Goal: Task Accomplishment & Management: Complete application form

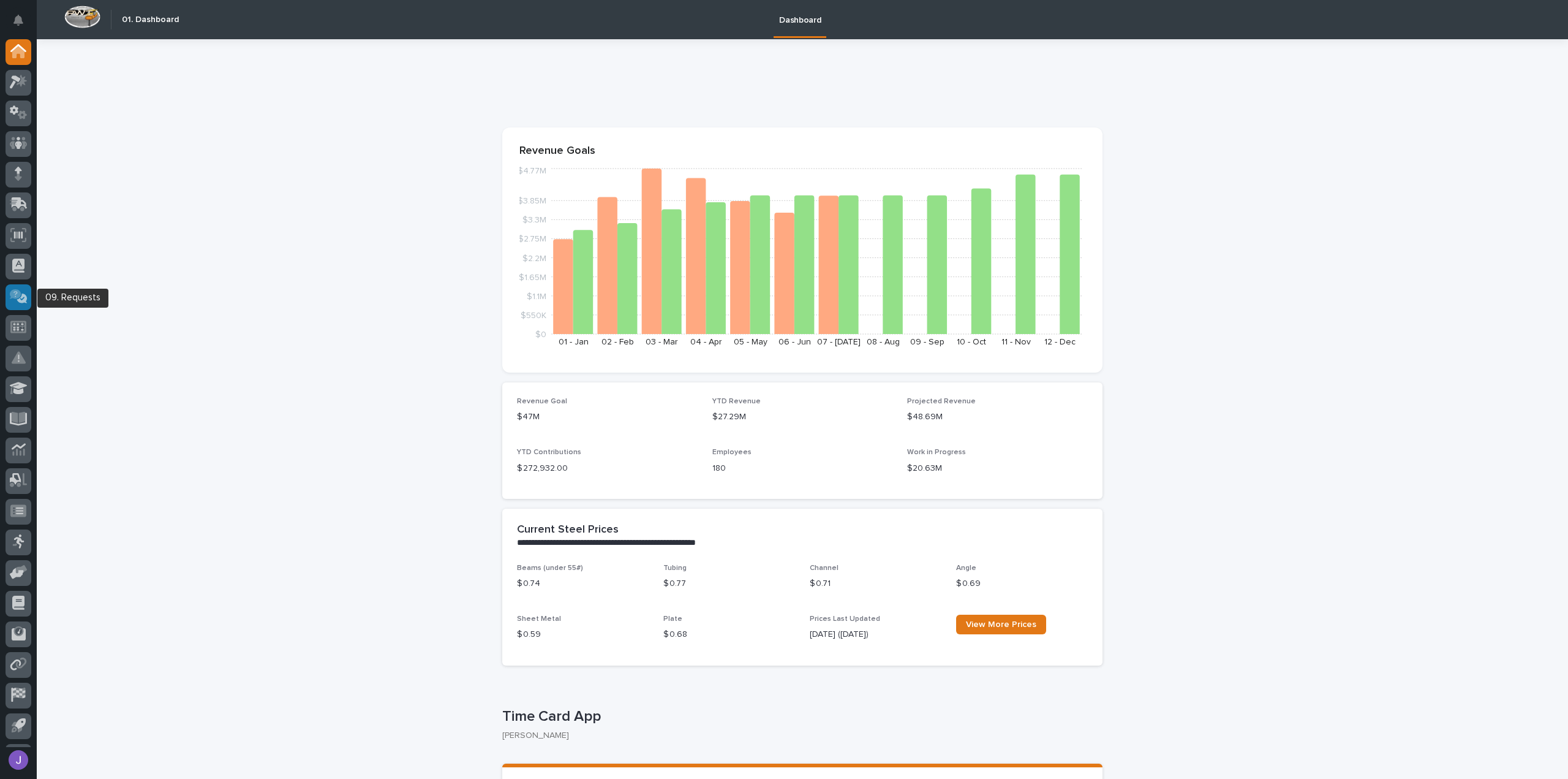
click at [19, 286] on div at bounding box center [18, 297] width 26 height 26
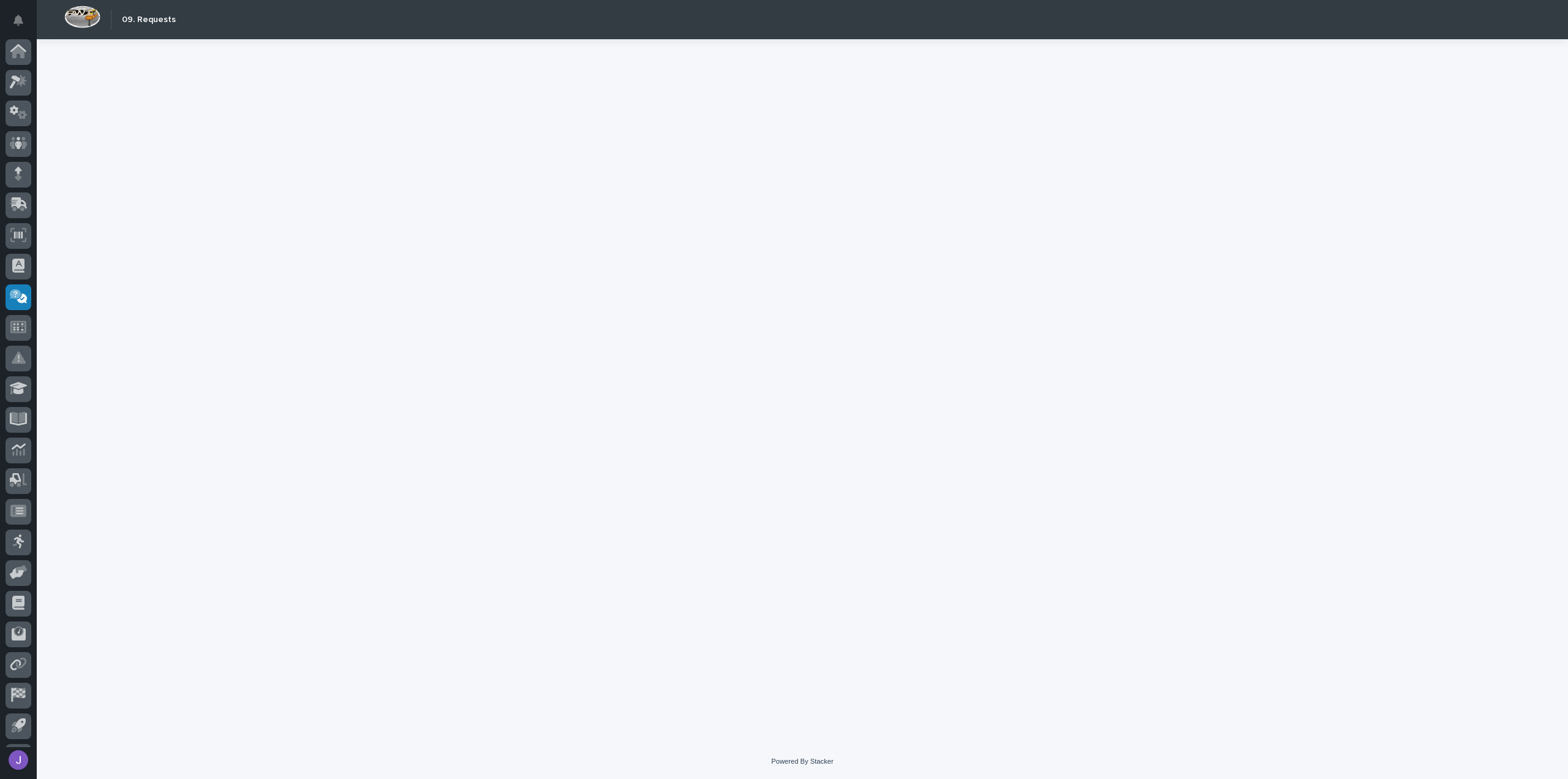
scroll to position [27, 0]
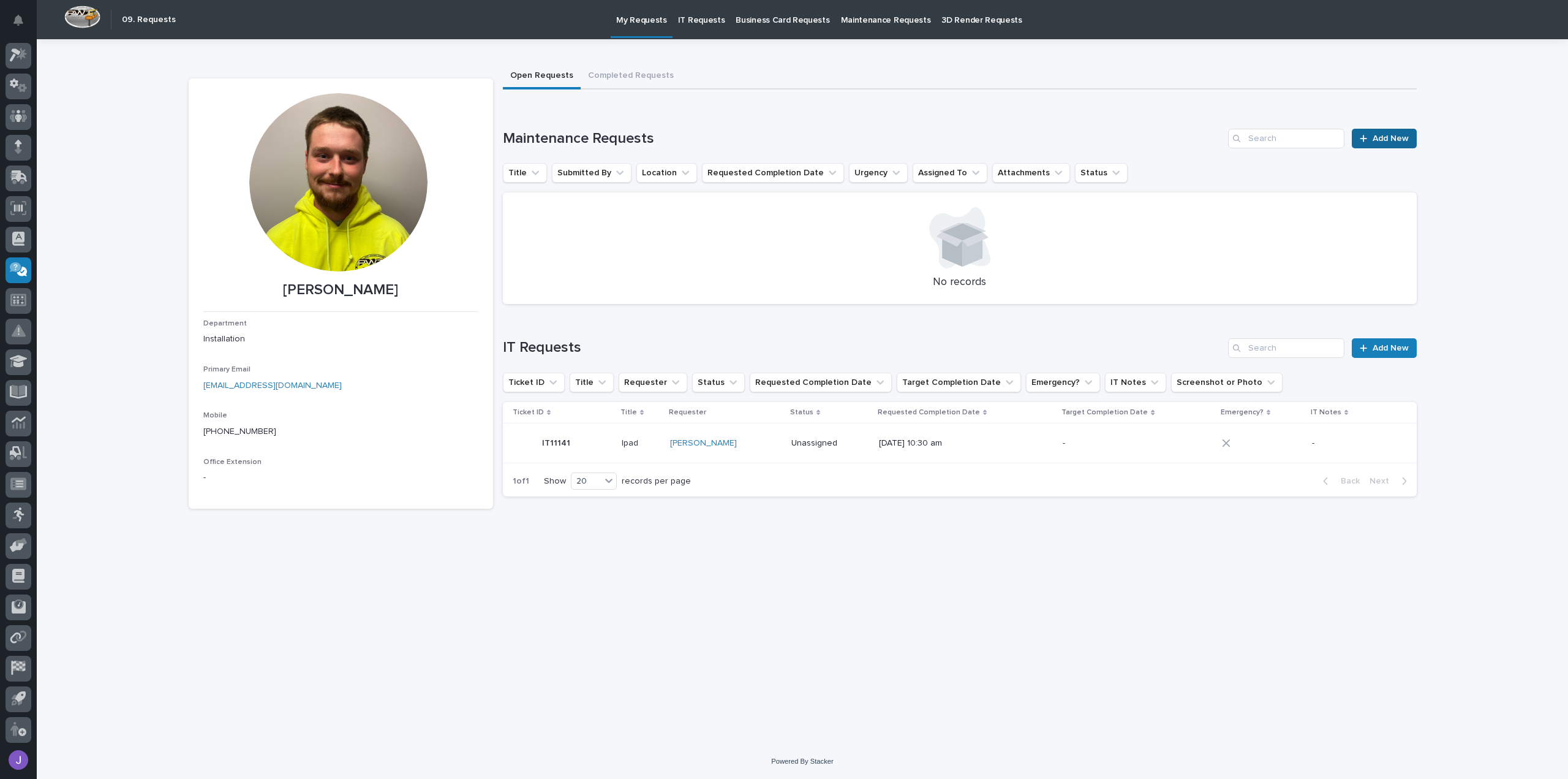
click at [1371, 134] on link "Add New" at bounding box center [1384, 138] width 64 height 19
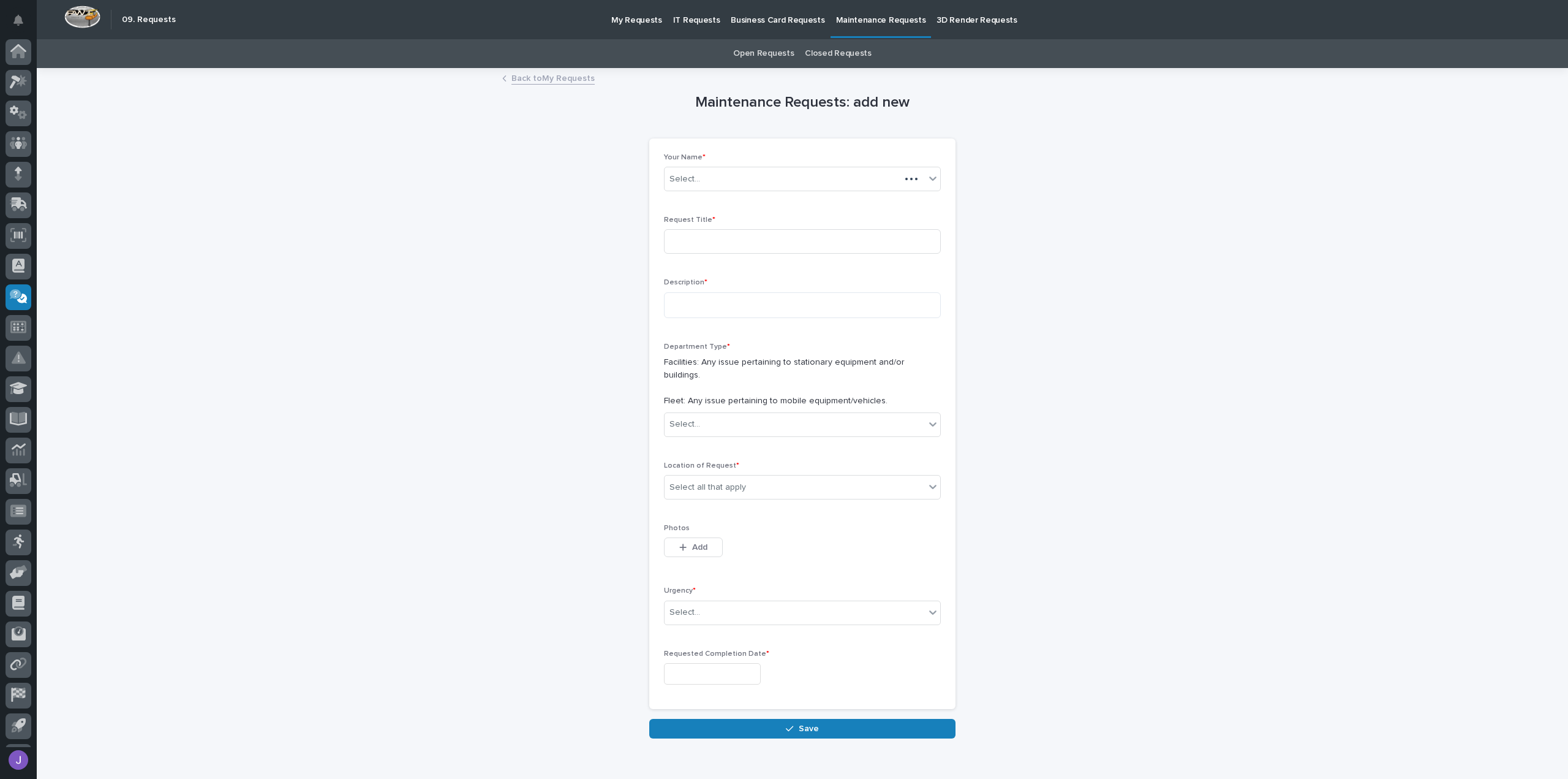
scroll to position [27, 0]
click at [739, 249] on input at bounding box center [803, 241] width 277 height 24
type input "p"
type input "P"
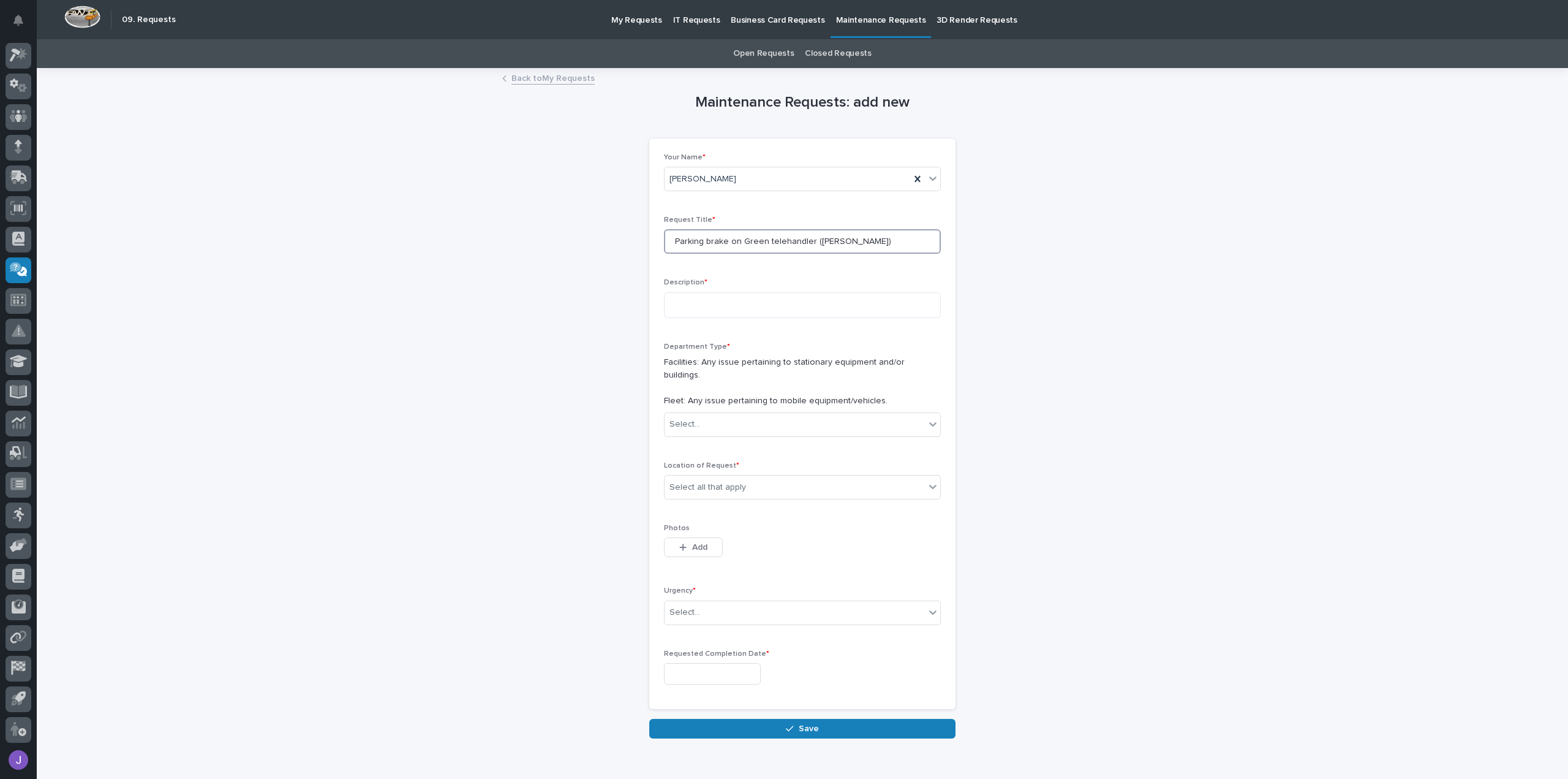
type input "Parking brake on Green telehandler ([PERSON_NAME])"
click at [813, 269] on div "Your Name * [PERSON_NAME] Request Title * Parking brake on Green telehandler ([…" at bounding box center [803, 424] width 277 height 541
click at [784, 303] on textarea at bounding box center [803, 305] width 277 height 26
type textarea "**********"
click at [722, 426] on div "Department Type * Facilities: Any issue pertaining to stationary equipment and/…" at bounding box center [803, 394] width 277 height 104
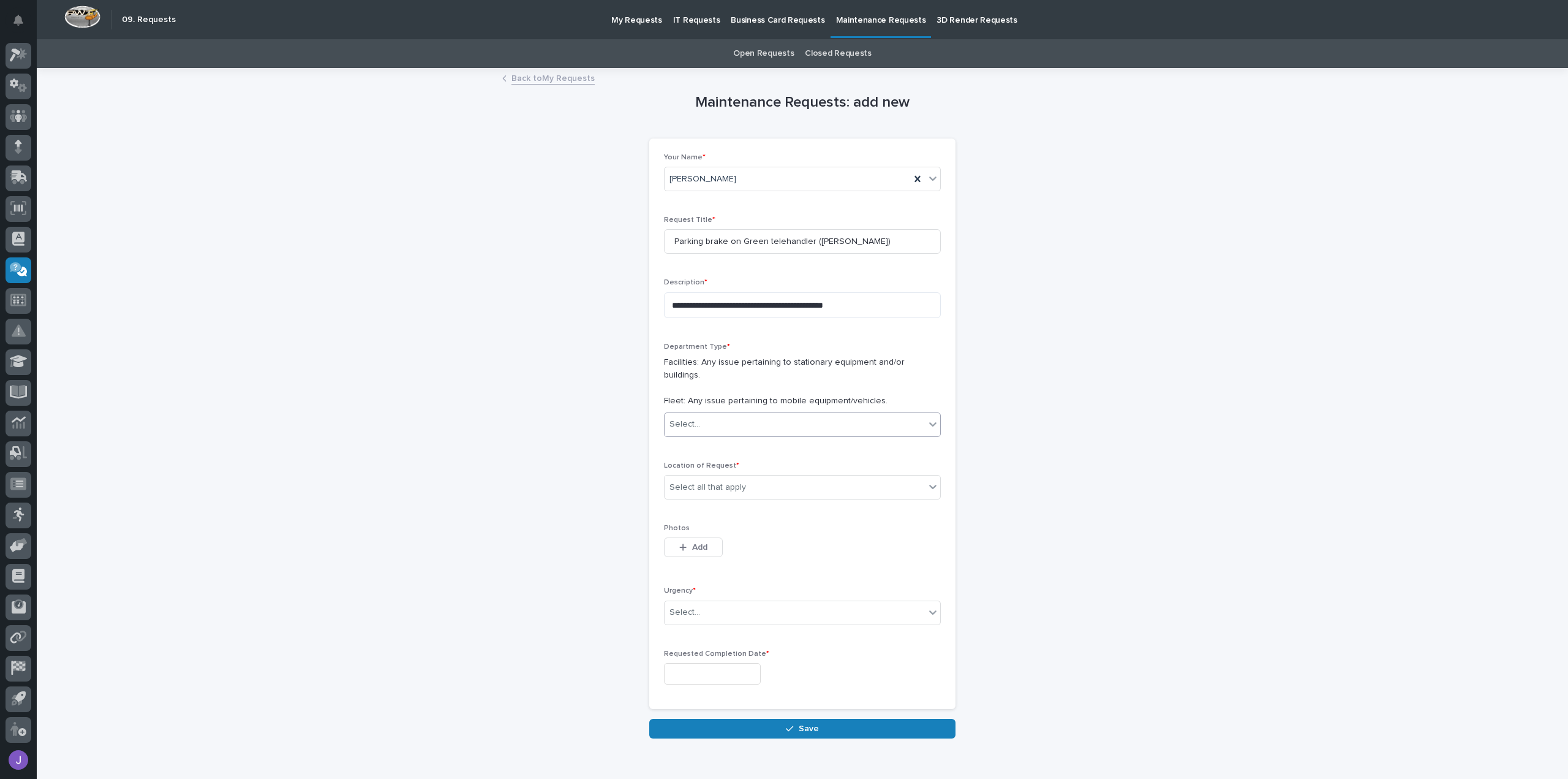
click at [713, 414] on div "Select..." at bounding box center [795, 424] width 260 height 20
click at [697, 458] on div "Fleet" at bounding box center [798, 456] width 275 height 22
click at [719, 481] on div "Select all that apply" at bounding box center [708, 487] width 77 height 13
click at [688, 564] on div "B4" at bounding box center [798, 561] width 275 height 22
click at [702, 608] on input "text" at bounding box center [702, 613] width 1 height 10
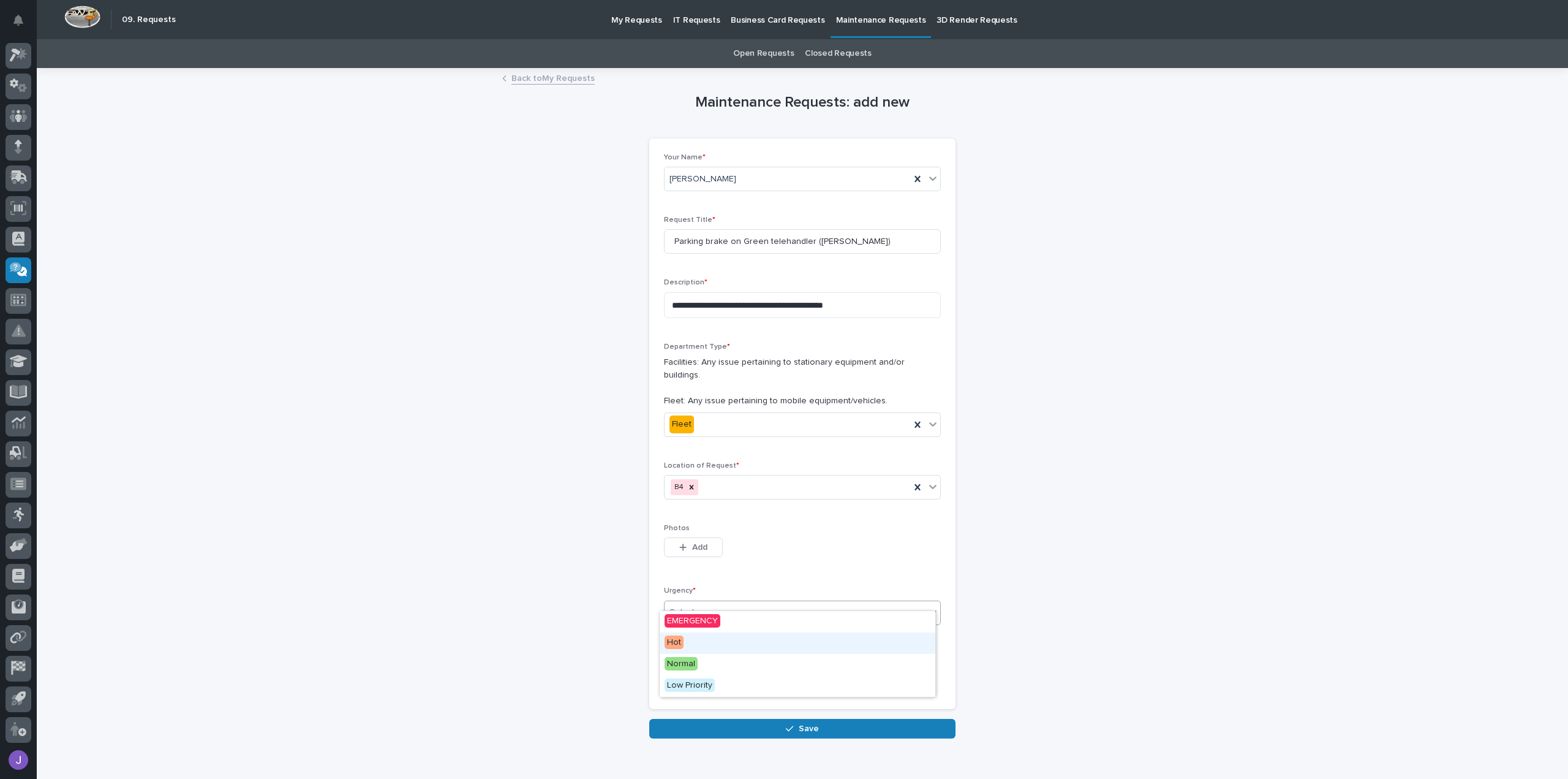
click at [677, 644] on span "Hot" at bounding box center [674, 642] width 19 height 13
click at [715, 603] on div "Hot" at bounding box center [788, 613] width 245 height 20
click at [710, 665] on div "Normal" at bounding box center [798, 665] width 275 height 22
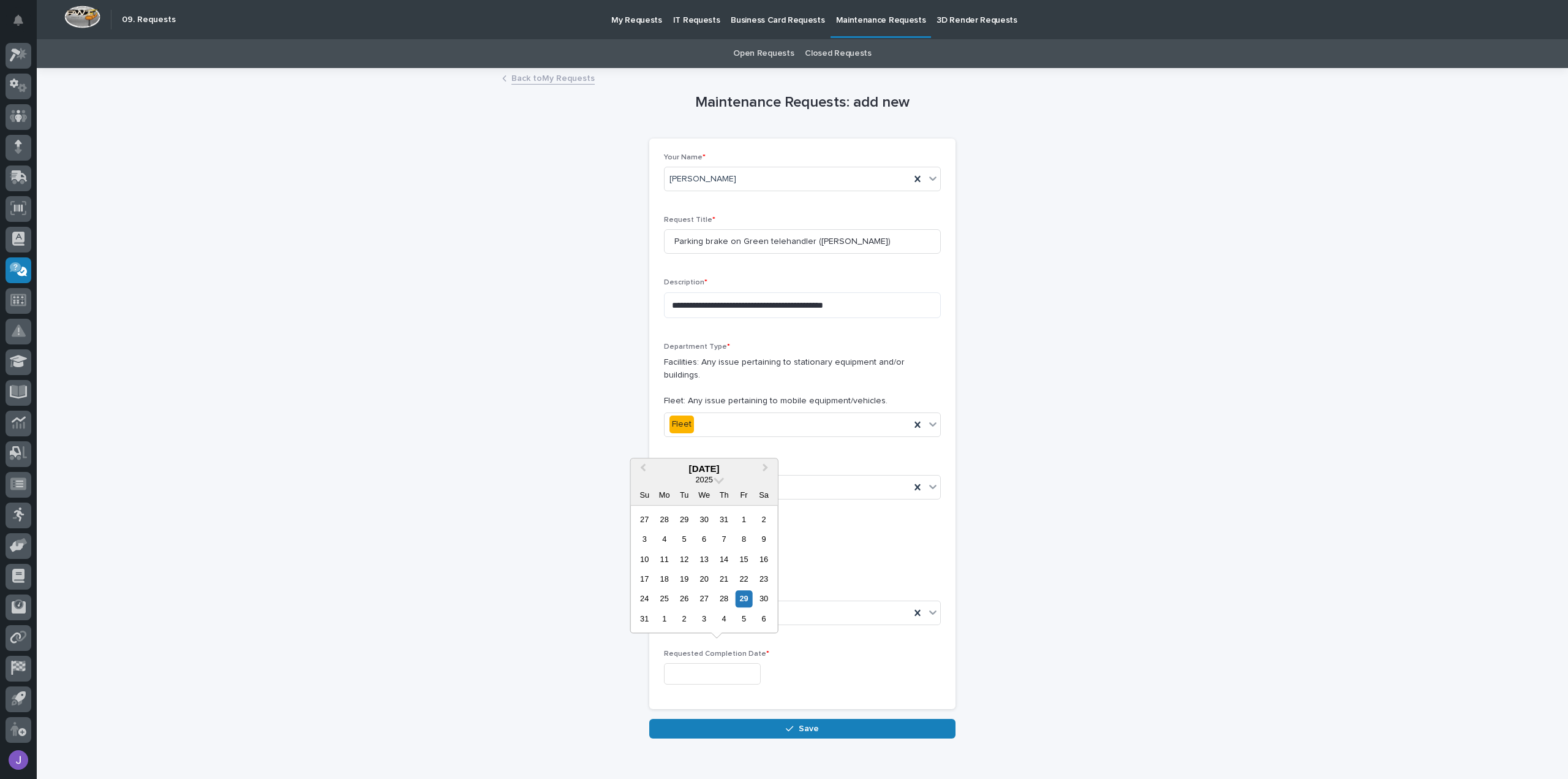
click at [710, 665] on input "text" at bounding box center [713, 674] width 97 height 22
click at [685, 620] on div "2" at bounding box center [685, 619] width 17 height 17
type input "**********"
click at [698, 665] on input "**********" at bounding box center [713, 674] width 97 height 22
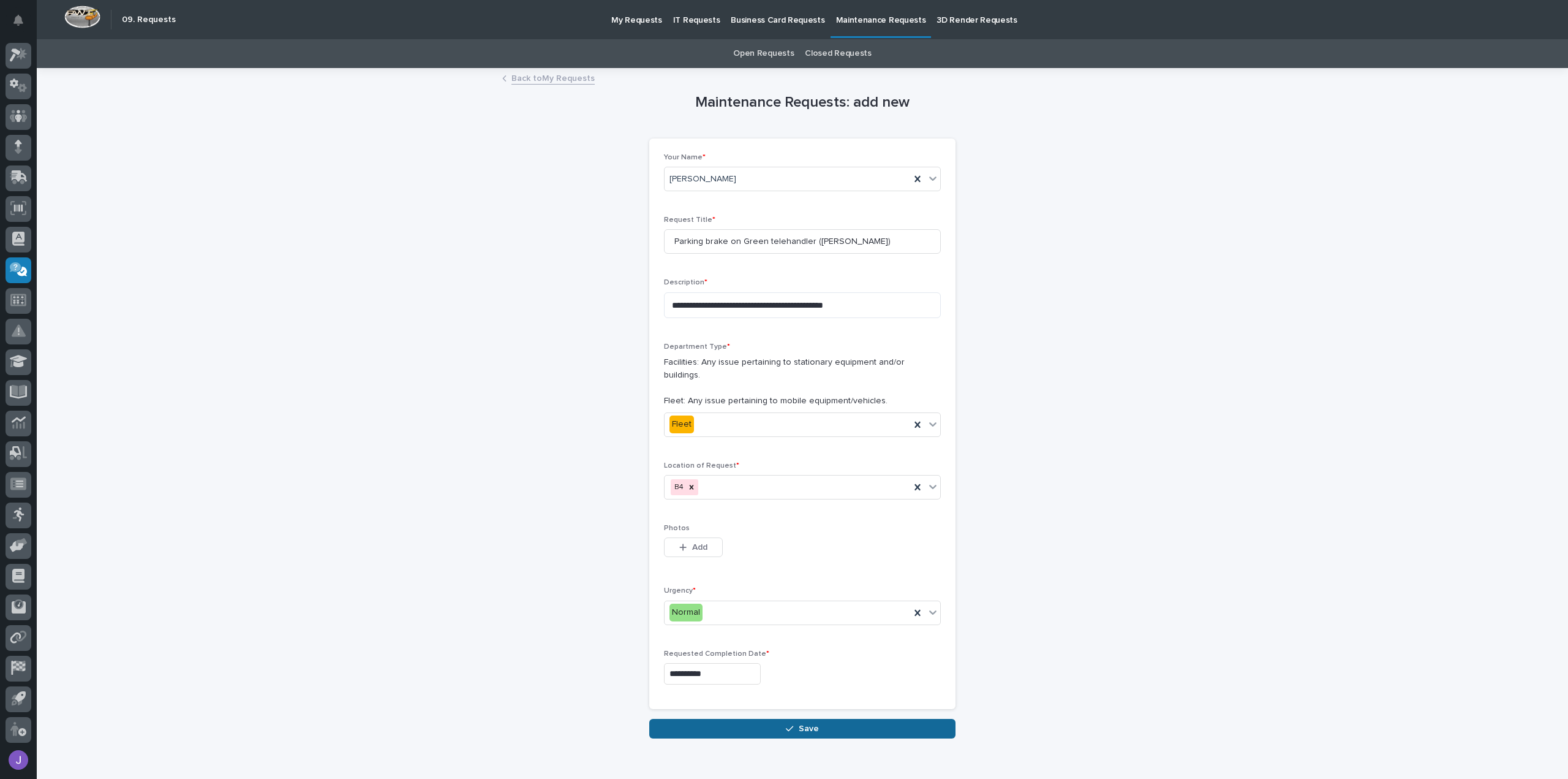
click at [799, 723] on span "Save" at bounding box center [809, 728] width 20 height 11
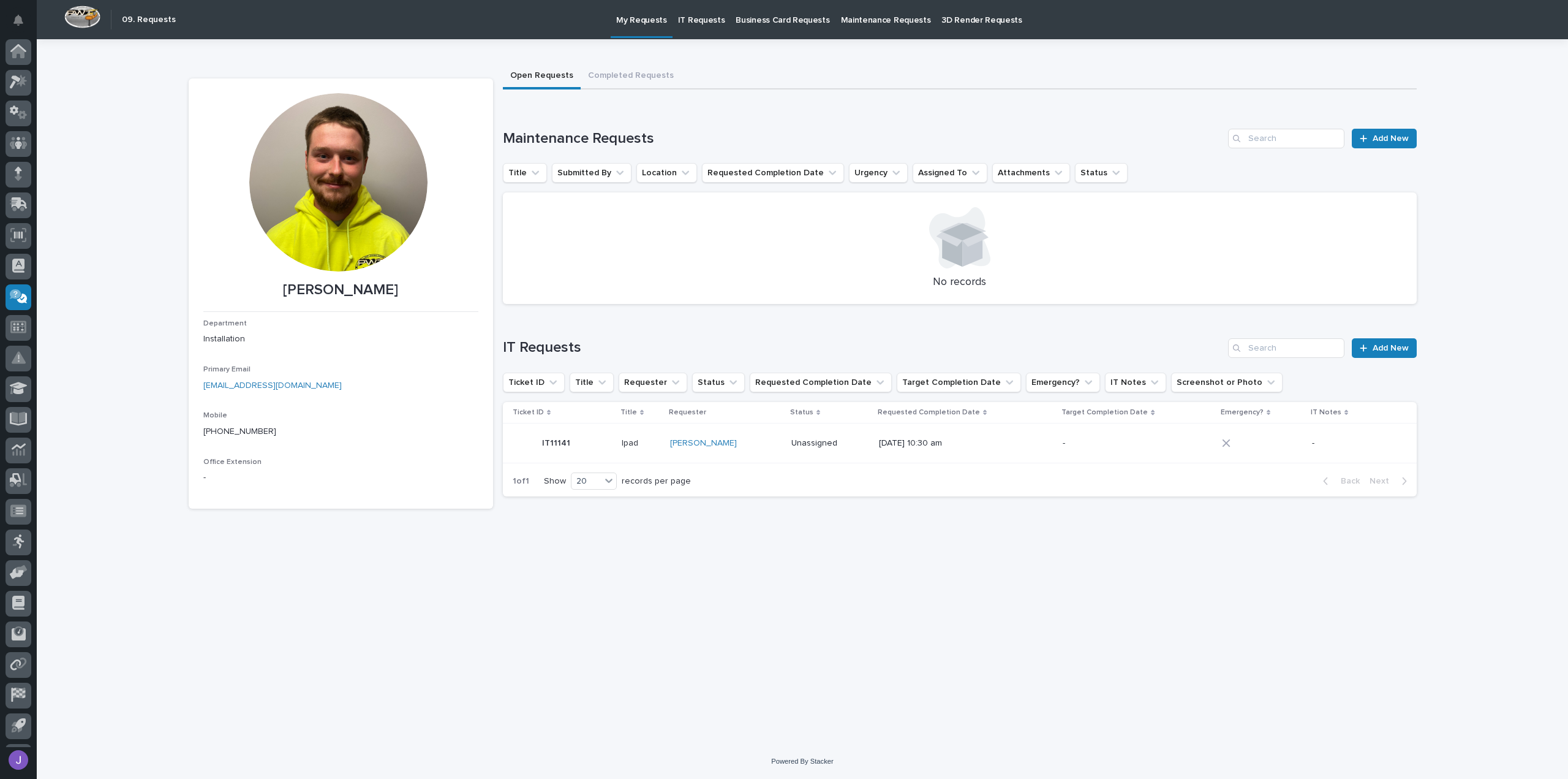
scroll to position [27, 0]
click at [1400, 357] on link "Add New" at bounding box center [1384, 347] width 64 height 19
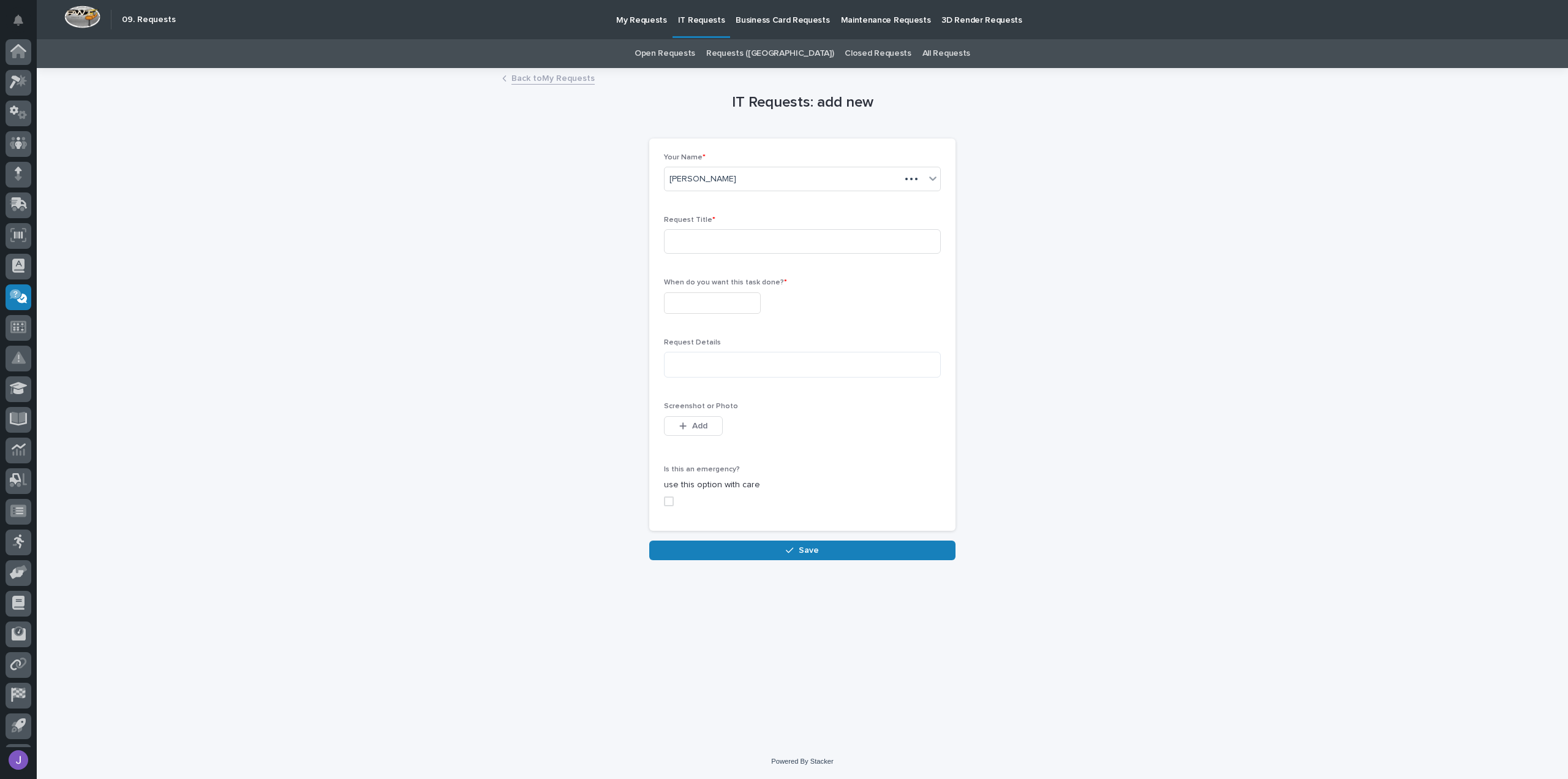
scroll to position [27, 0]
click at [693, 247] on input at bounding box center [803, 241] width 277 height 24
click at [718, 308] on input "text" at bounding box center [713, 303] width 97 height 22
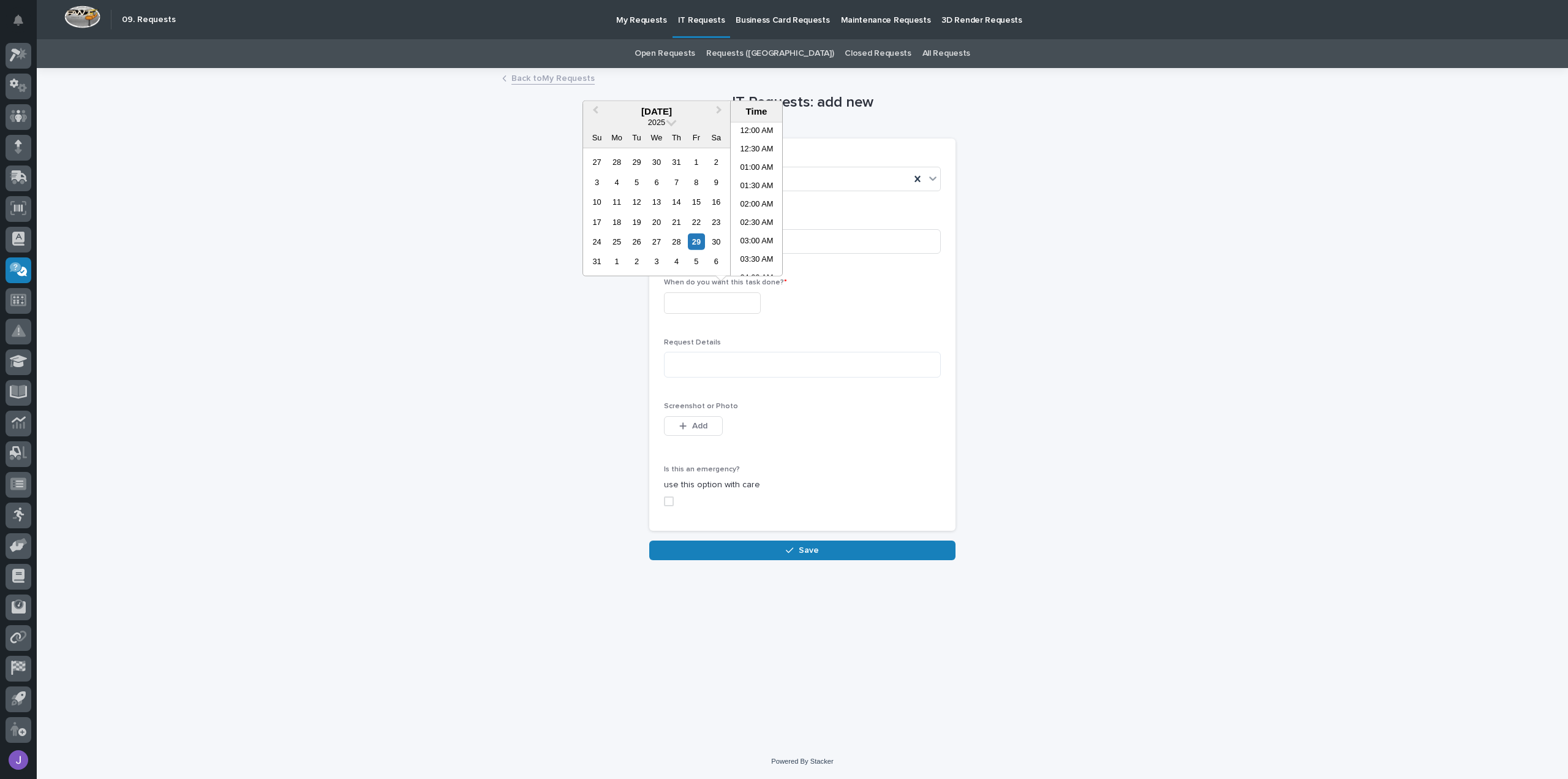
scroll to position [172, 0]
click at [796, 312] on div at bounding box center [803, 303] width 277 height 22
click at [755, 245] on input "T5 forklift leak" at bounding box center [803, 241] width 277 height 24
type input "T"
click at [861, 22] on p "Maintenance Requests" at bounding box center [886, 13] width 90 height 26
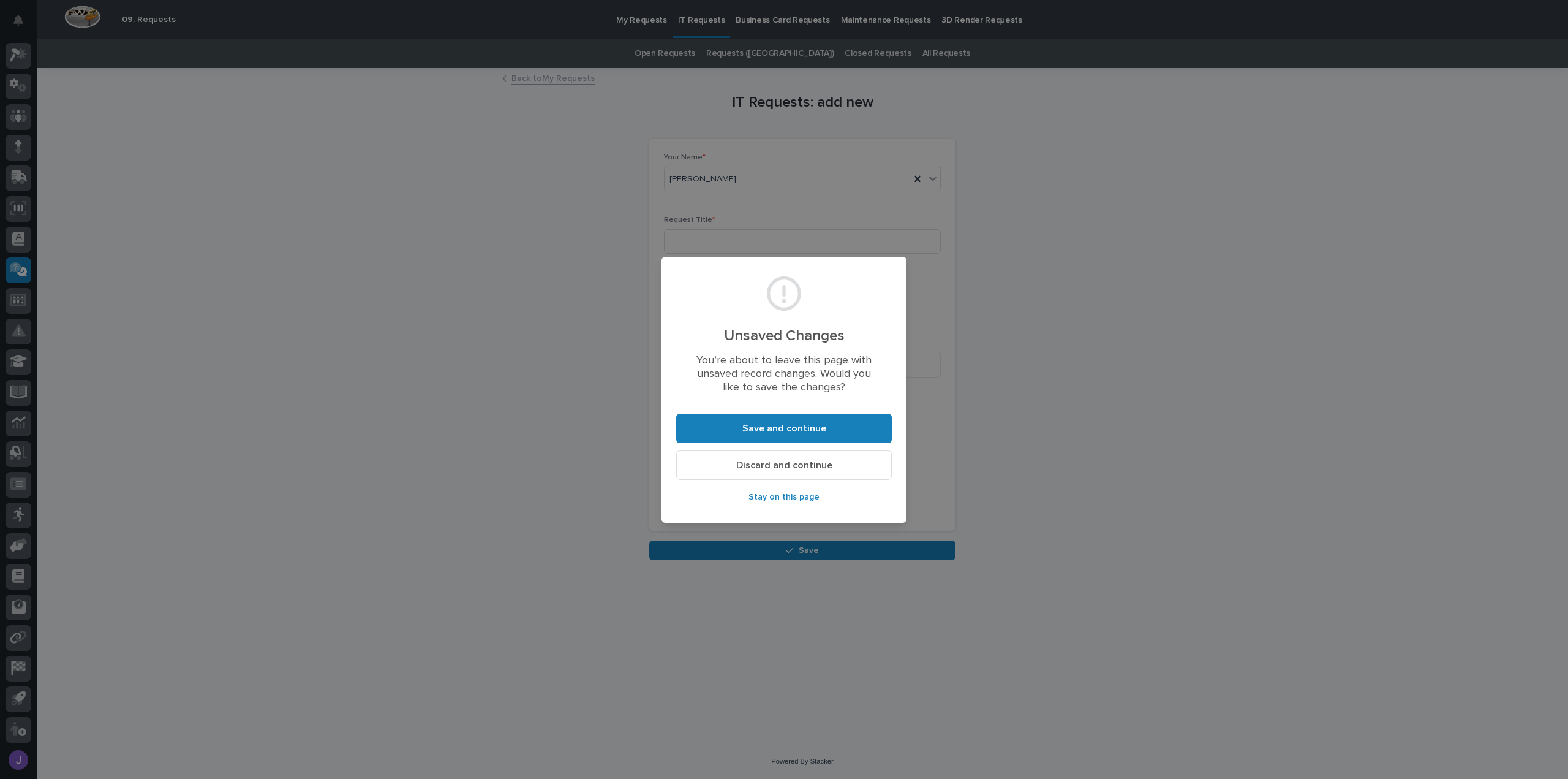
click at [775, 468] on span "Discard and continue" at bounding box center [784, 465] width 96 height 13
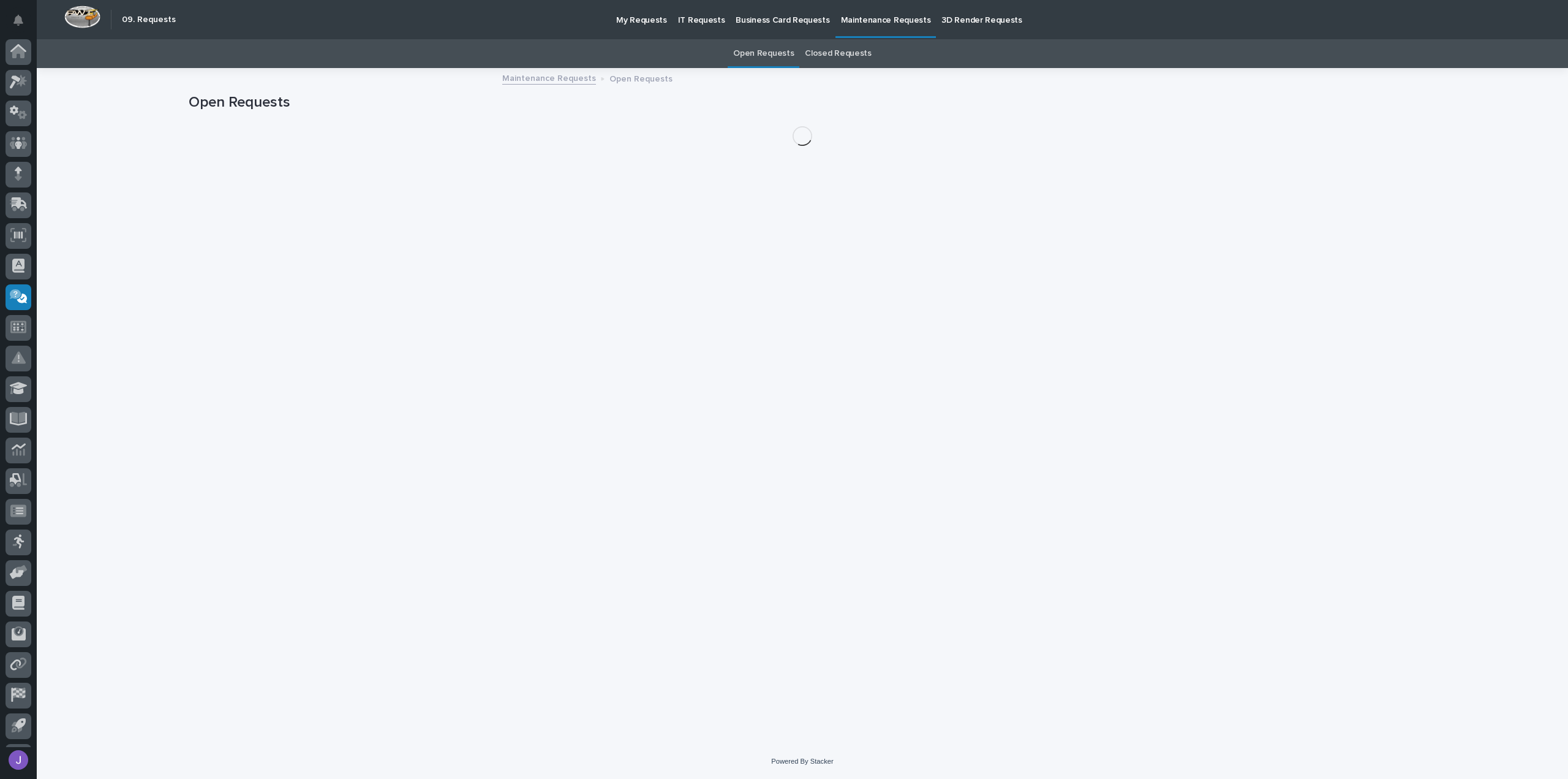
scroll to position [27, 0]
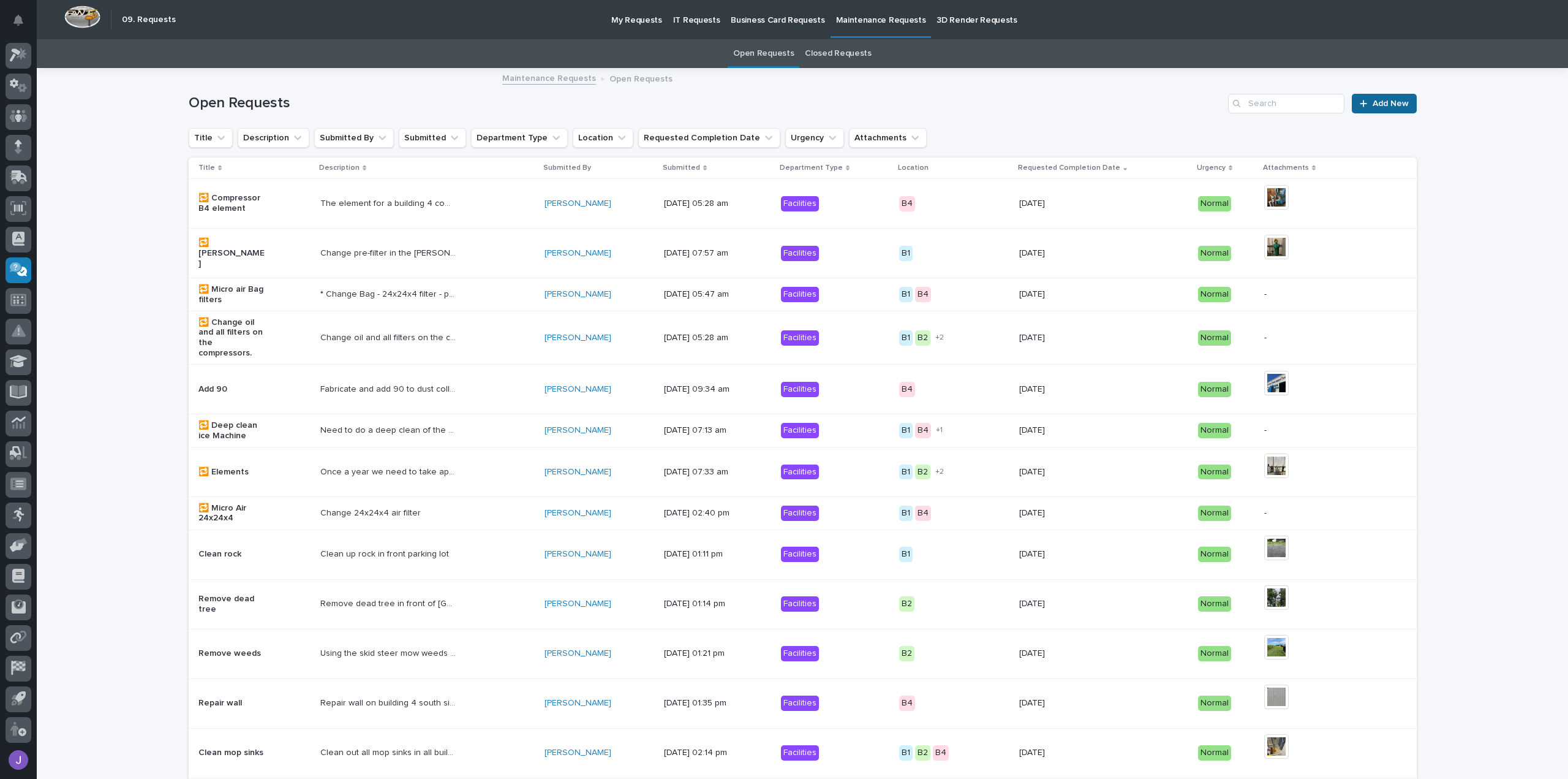
click at [1379, 107] on link "Add New" at bounding box center [1384, 103] width 64 height 19
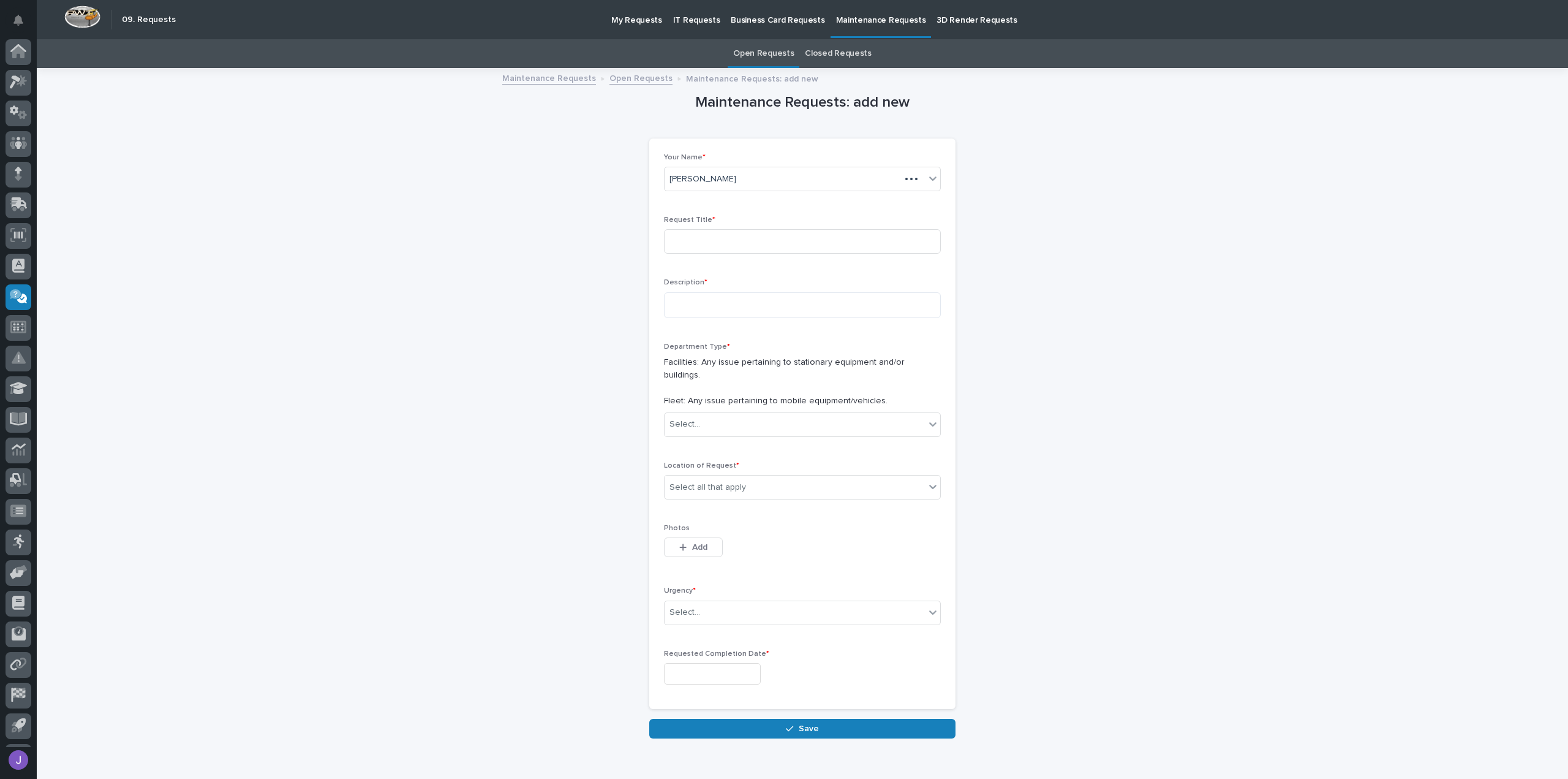
scroll to position [27, 0]
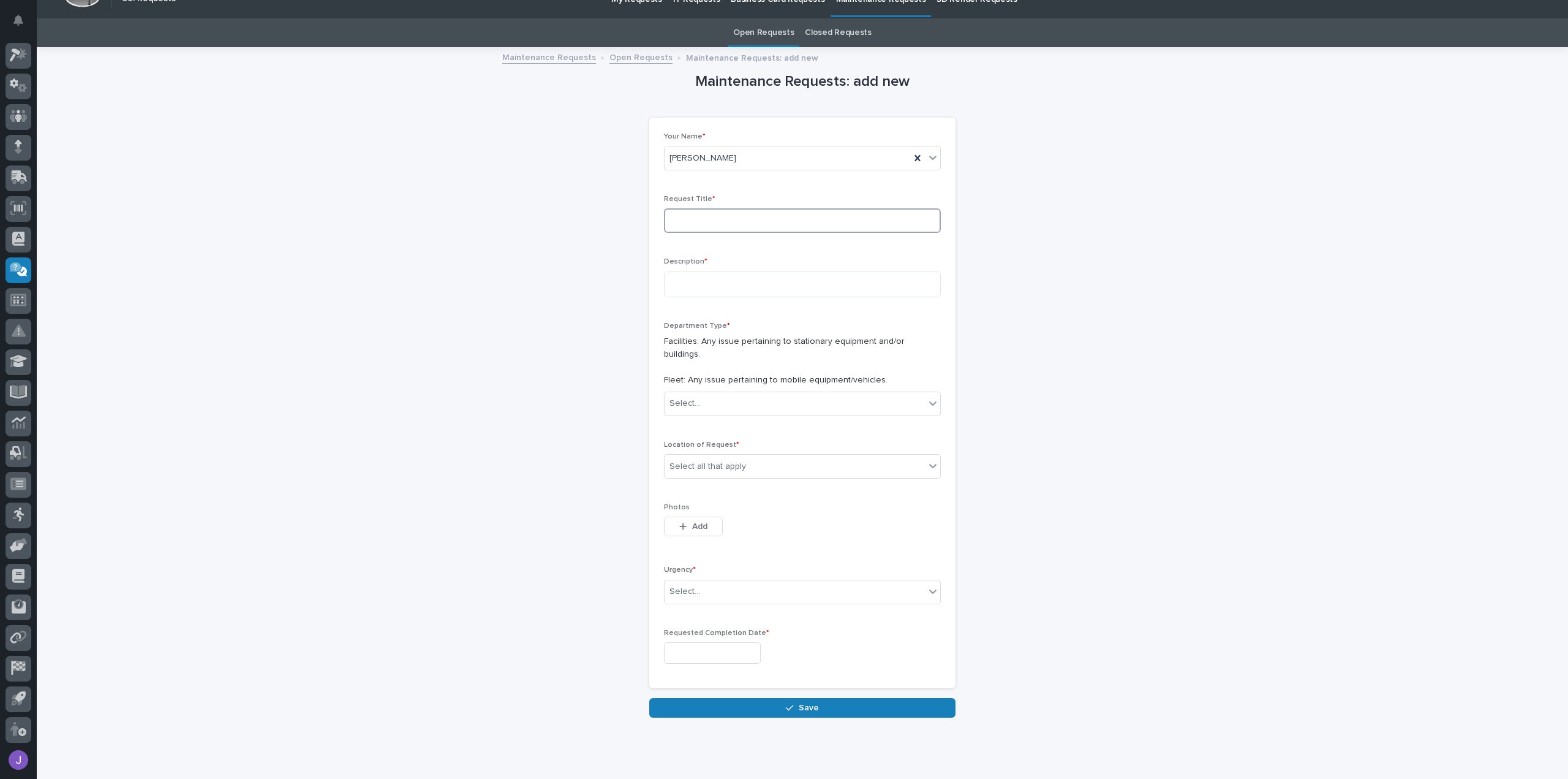
click at [714, 218] on input at bounding box center [803, 220] width 277 height 24
type input "T5 Forklift"
click at [690, 289] on textarea at bounding box center [803, 284] width 277 height 26
click at [723, 303] on div "**********" at bounding box center [803, 281] width 277 height 49
click at [890, 282] on textarea "**********" at bounding box center [803, 284] width 277 height 26
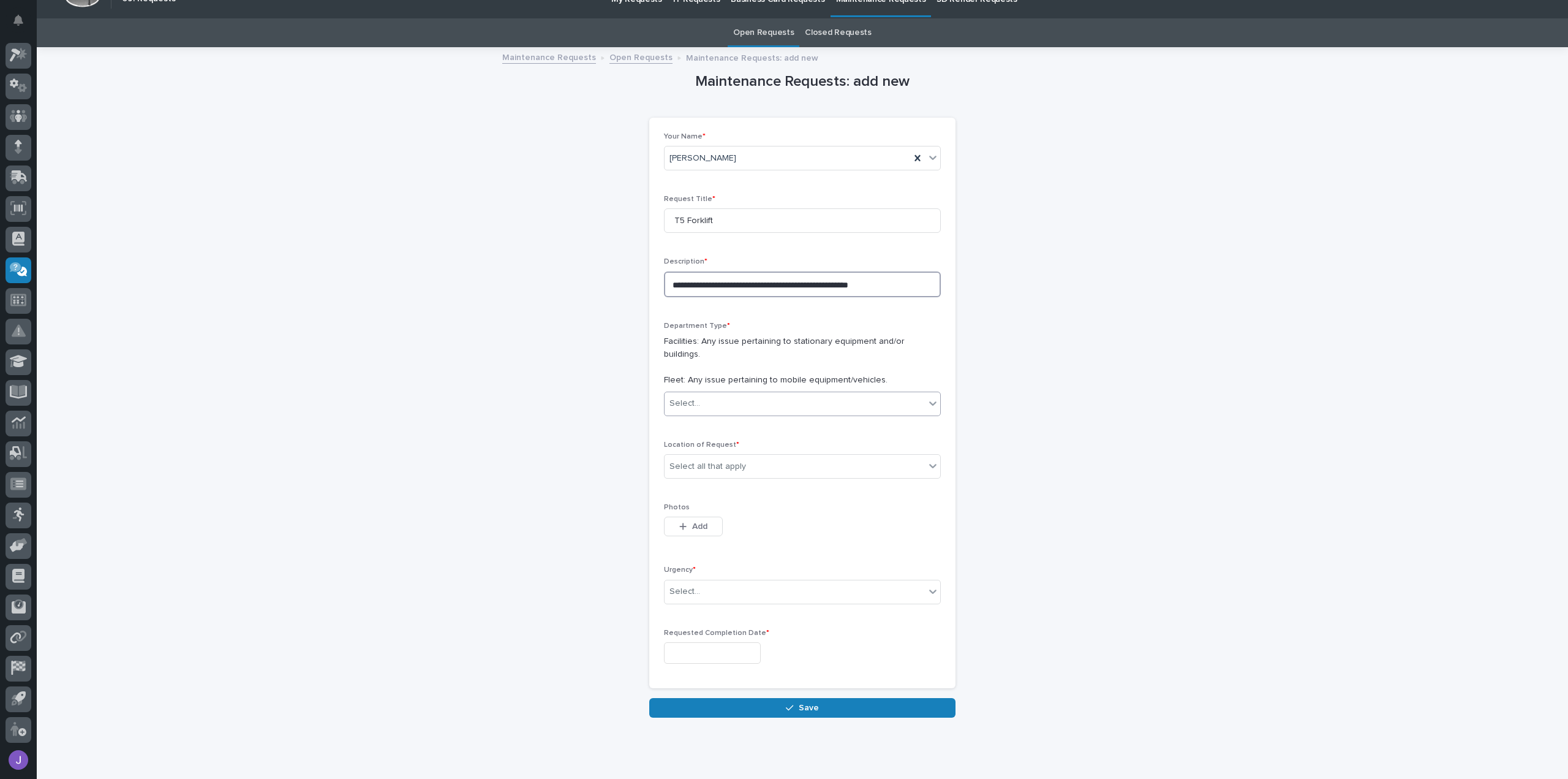
type textarea "**********"
click at [732, 393] on div "Select..." at bounding box center [795, 403] width 260 height 20
click at [725, 442] on div "Fleet" at bounding box center [798, 435] width 275 height 22
click at [739, 457] on div "Select all that apply" at bounding box center [795, 467] width 260 height 20
click at [699, 544] on div "B4" at bounding box center [798, 540] width 275 height 22
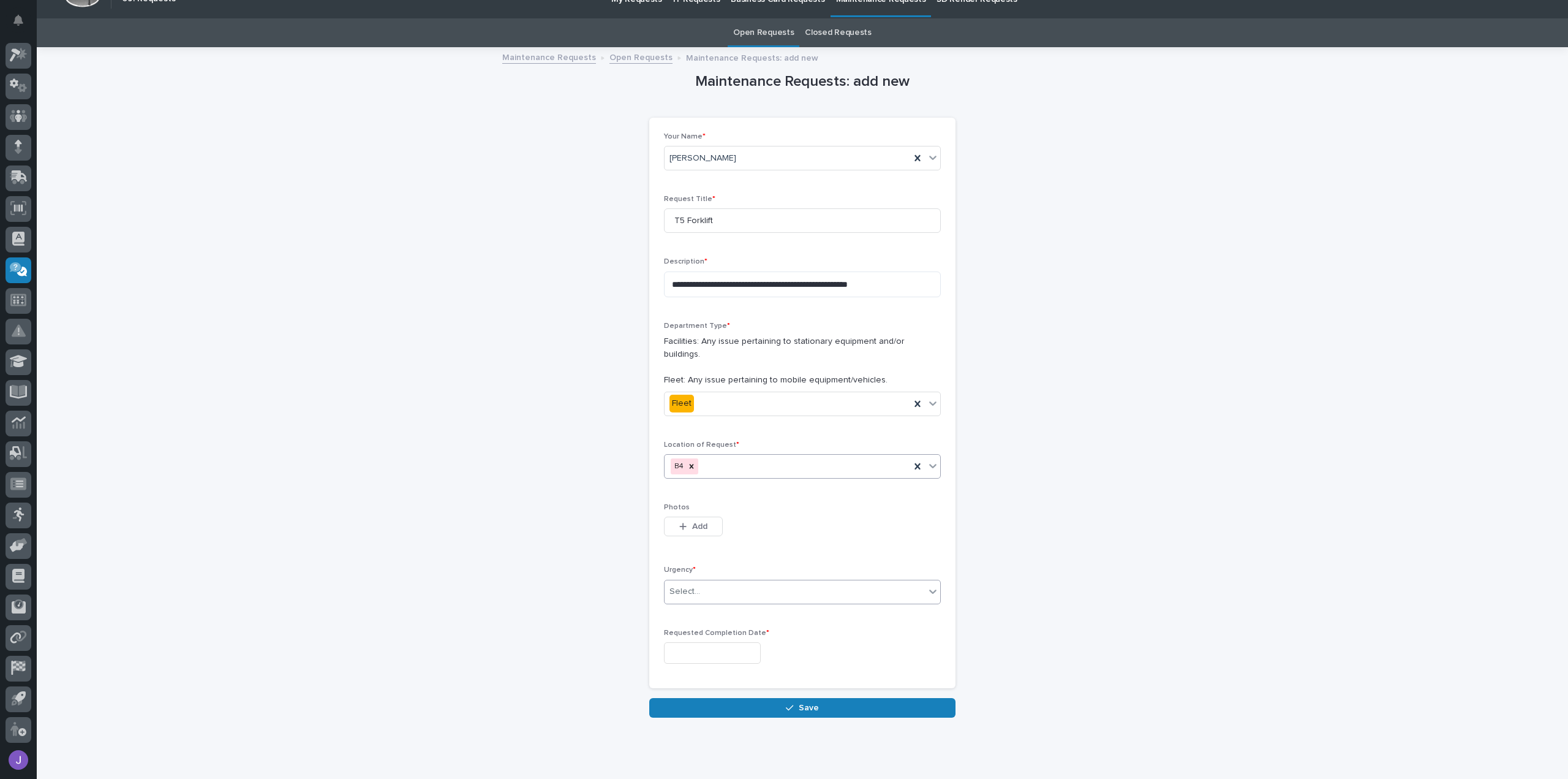
click at [699, 582] on div "Select..." at bounding box center [795, 592] width 260 height 20
click at [694, 642] on span "Normal" at bounding box center [682, 643] width 33 height 13
click at [694, 642] on input "text" at bounding box center [713, 653] width 97 height 22
click at [707, 599] on div "3" at bounding box center [704, 598] width 17 height 17
type input "**********"
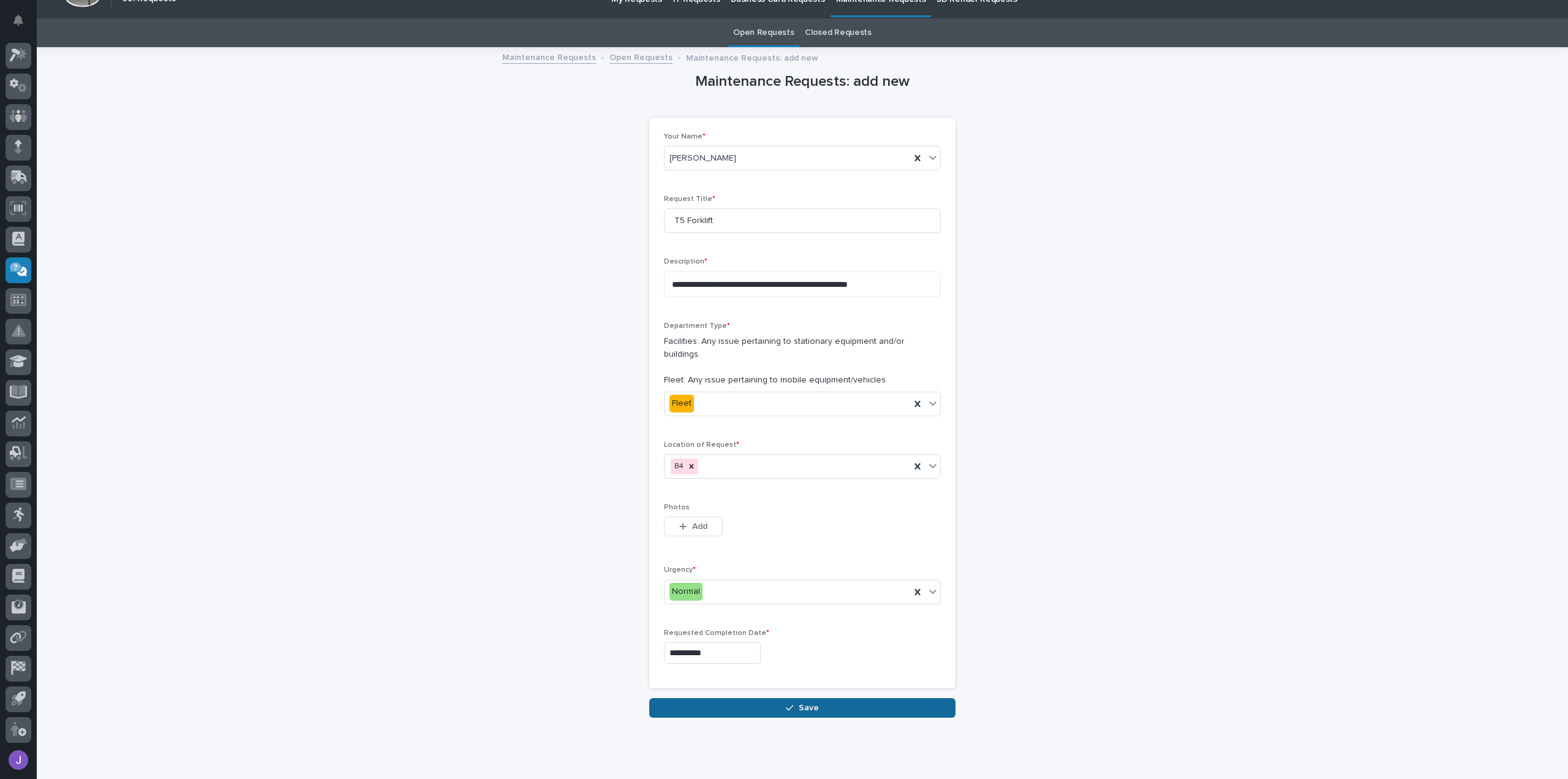
click at [799, 700] on button "Save" at bounding box center [802, 707] width 306 height 19
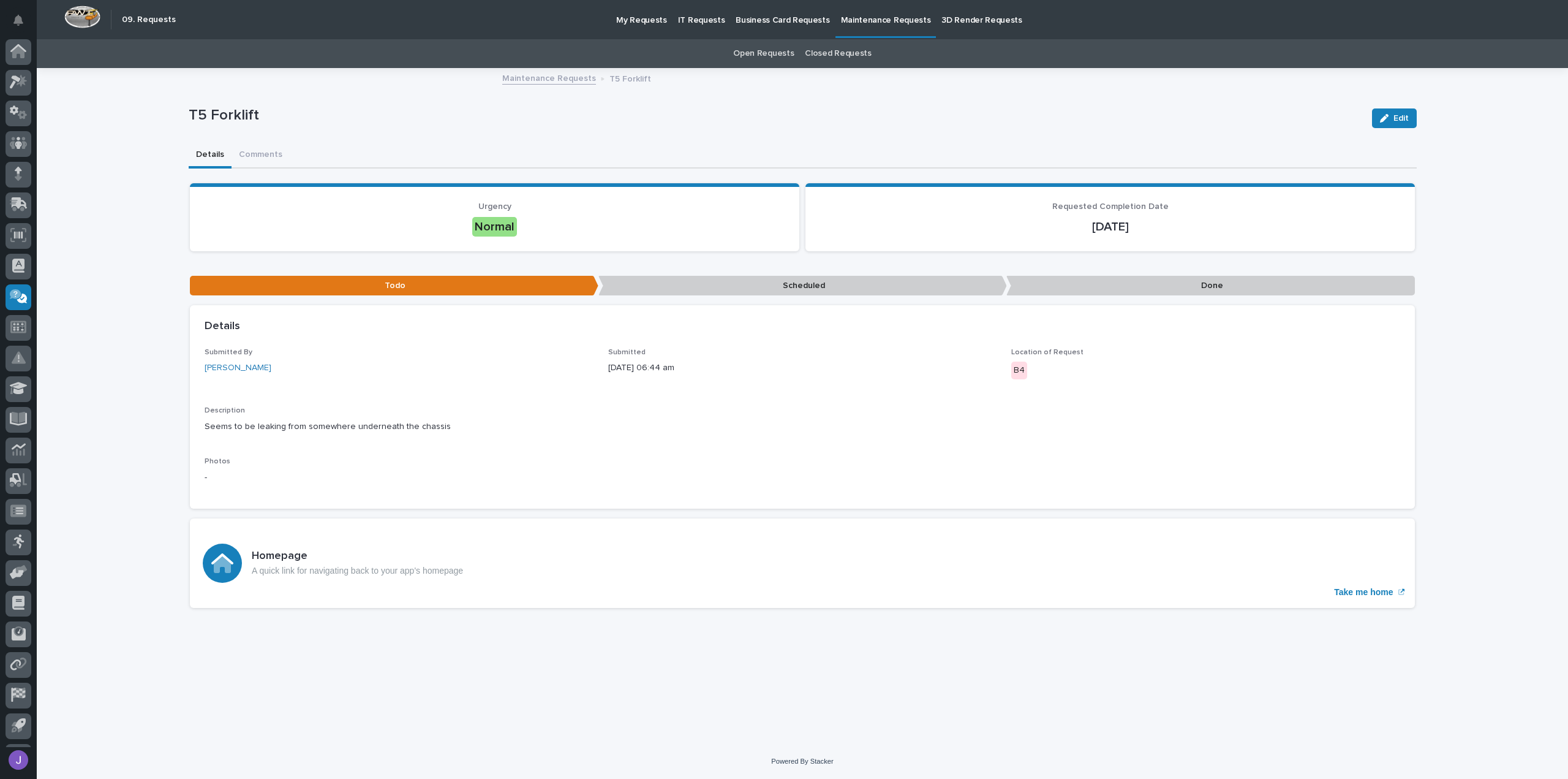
scroll to position [27, 0]
click at [890, 25] on p "Maintenance Requests" at bounding box center [886, 13] width 90 height 26
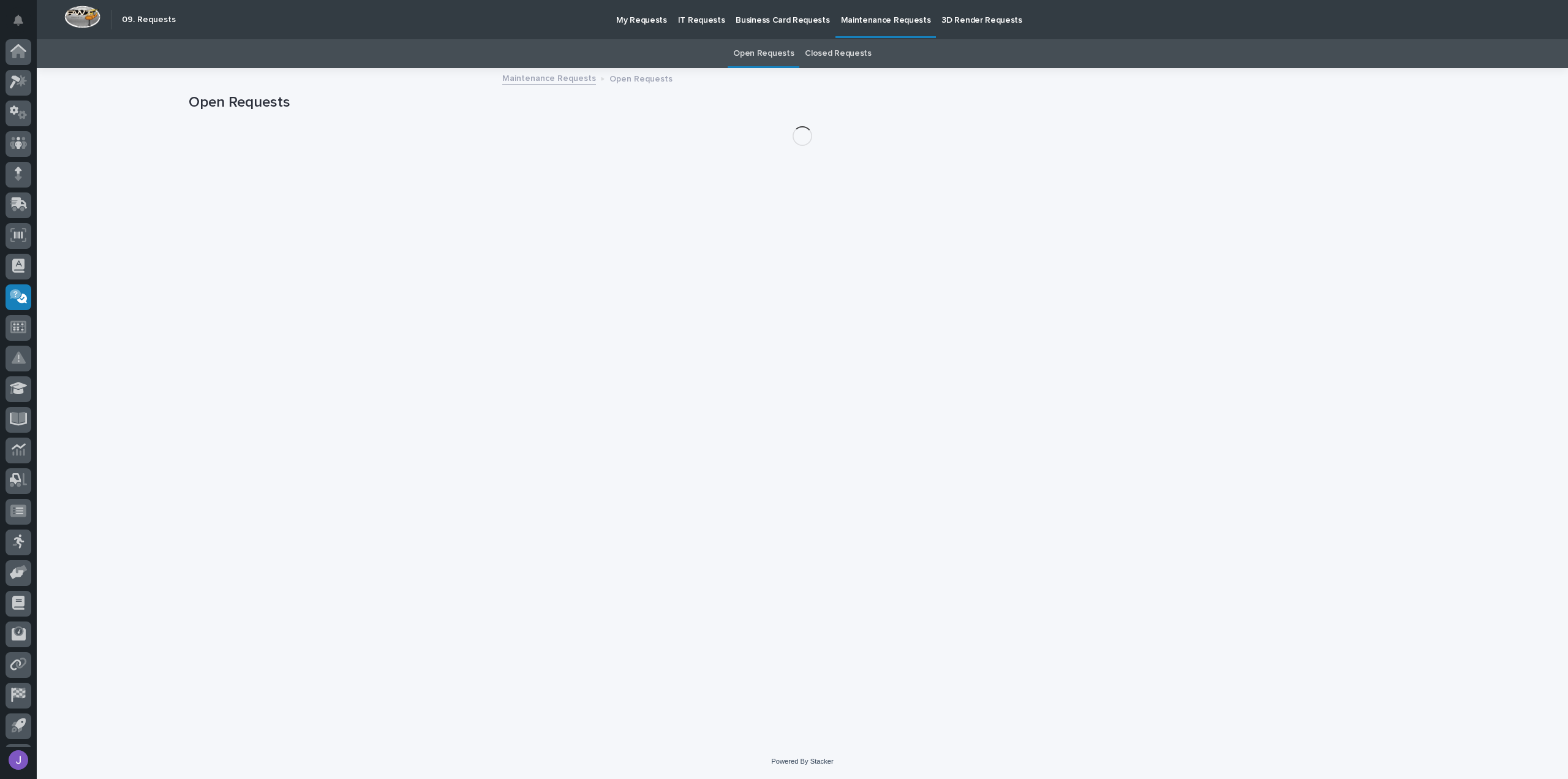
scroll to position [27, 0]
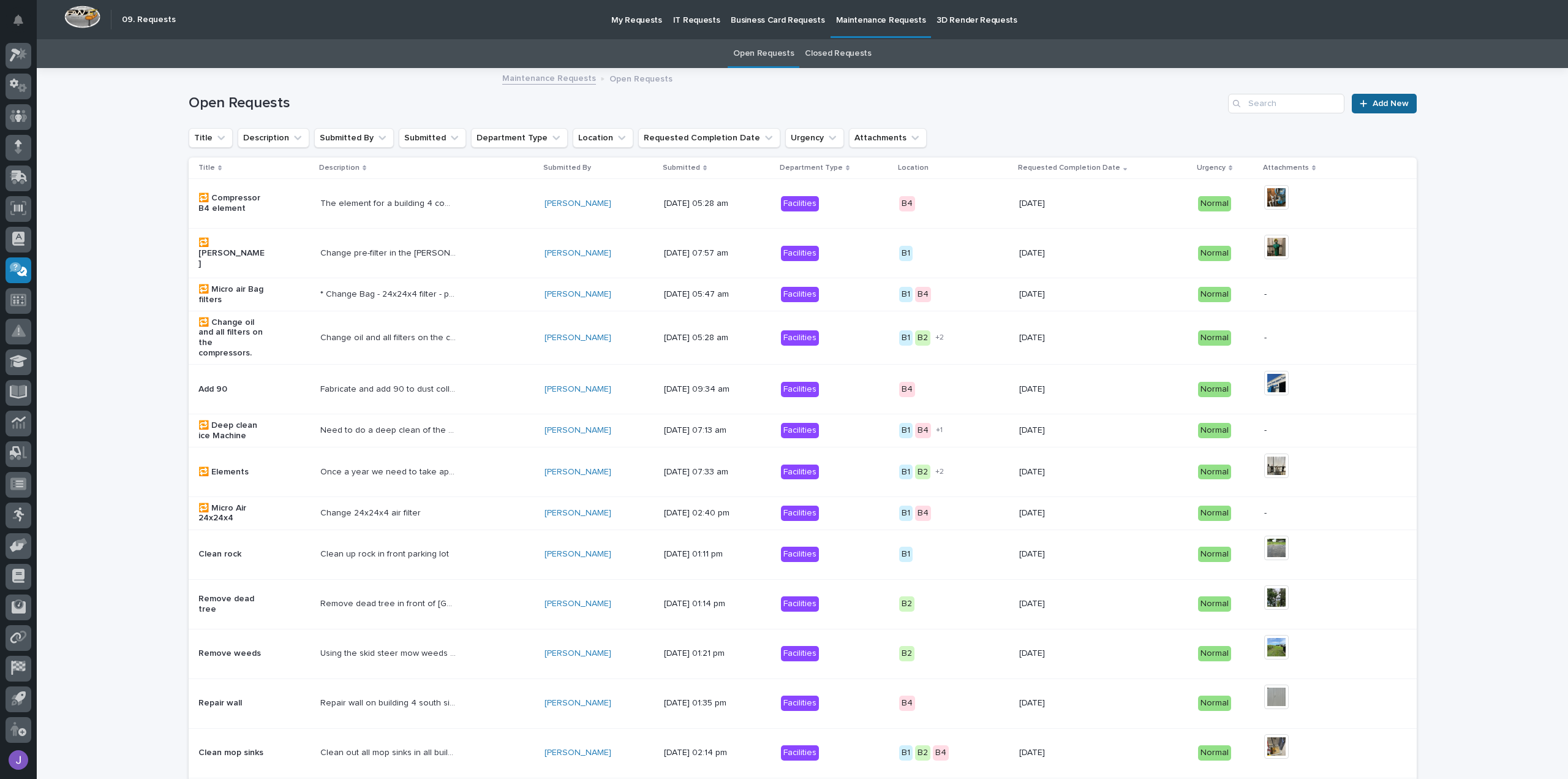
click at [1374, 104] on span "Add New" at bounding box center [1390, 104] width 36 height 8
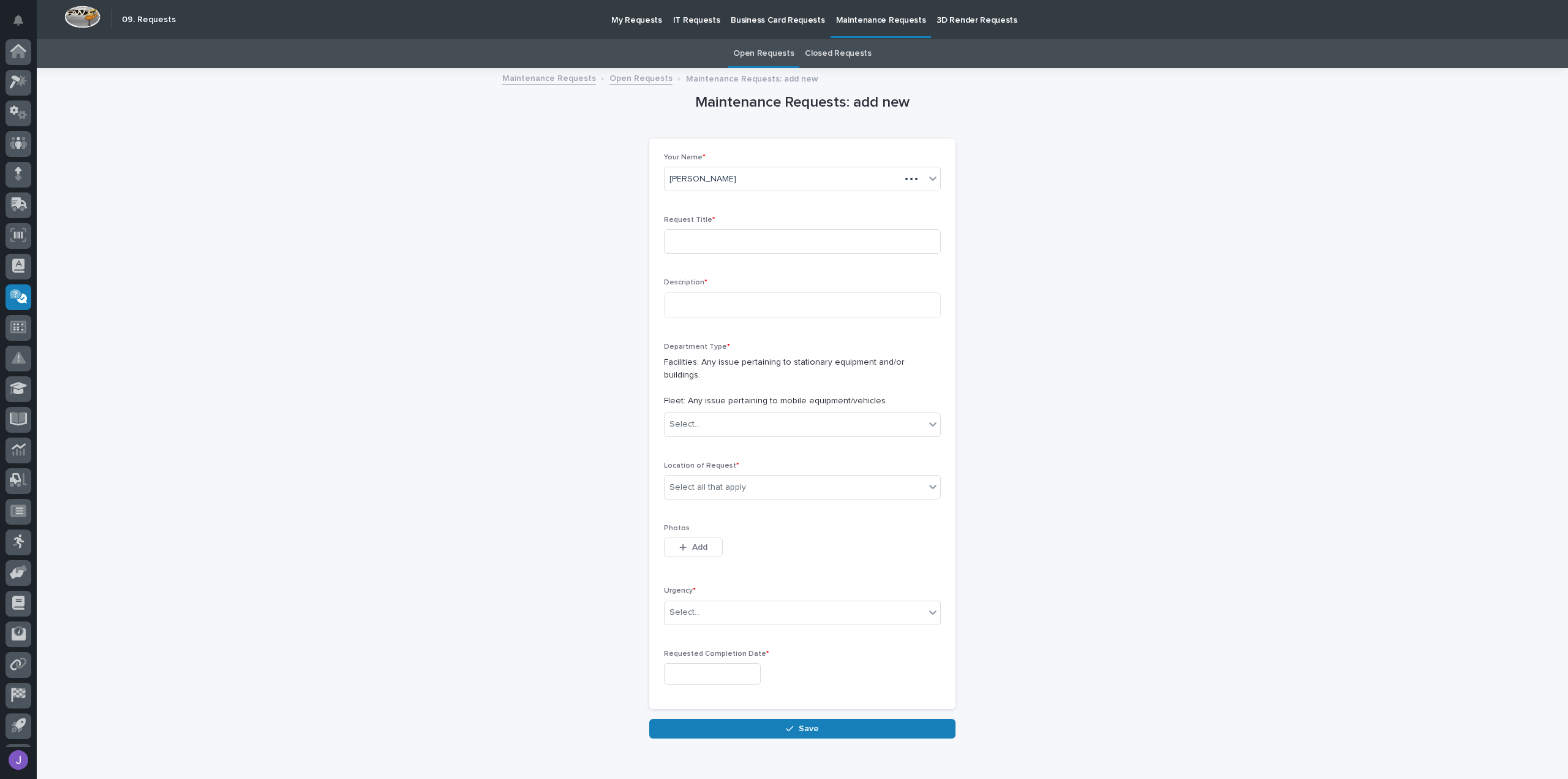
scroll to position [27, 0]
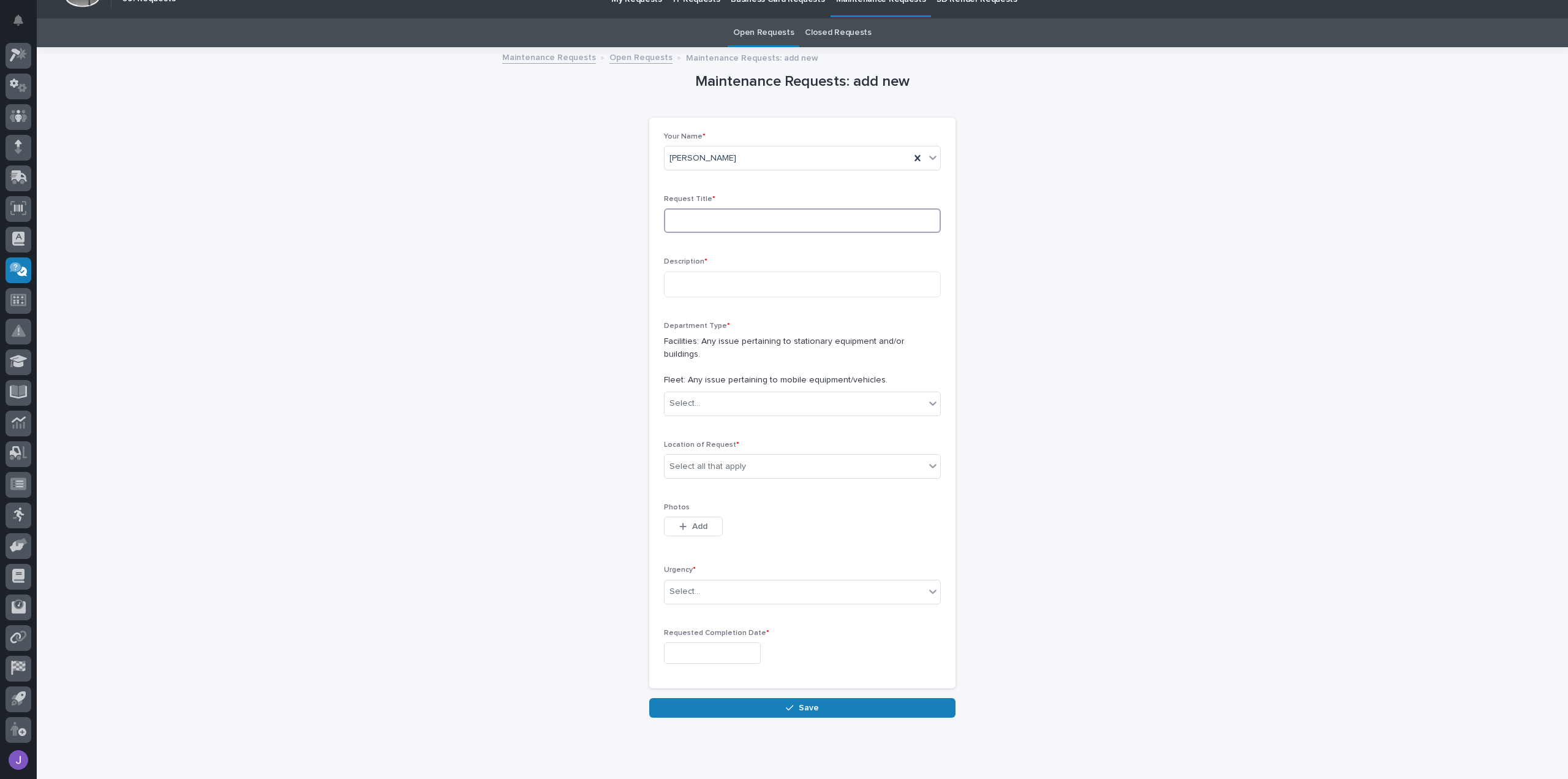
click at [783, 220] on input at bounding box center [803, 220] width 277 height 24
type input "Truck 40"
click at [757, 278] on textarea at bounding box center [803, 284] width 277 height 26
type textarea "*"
click at [834, 288] on textarea "**********" at bounding box center [803, 284] width 277 height 26
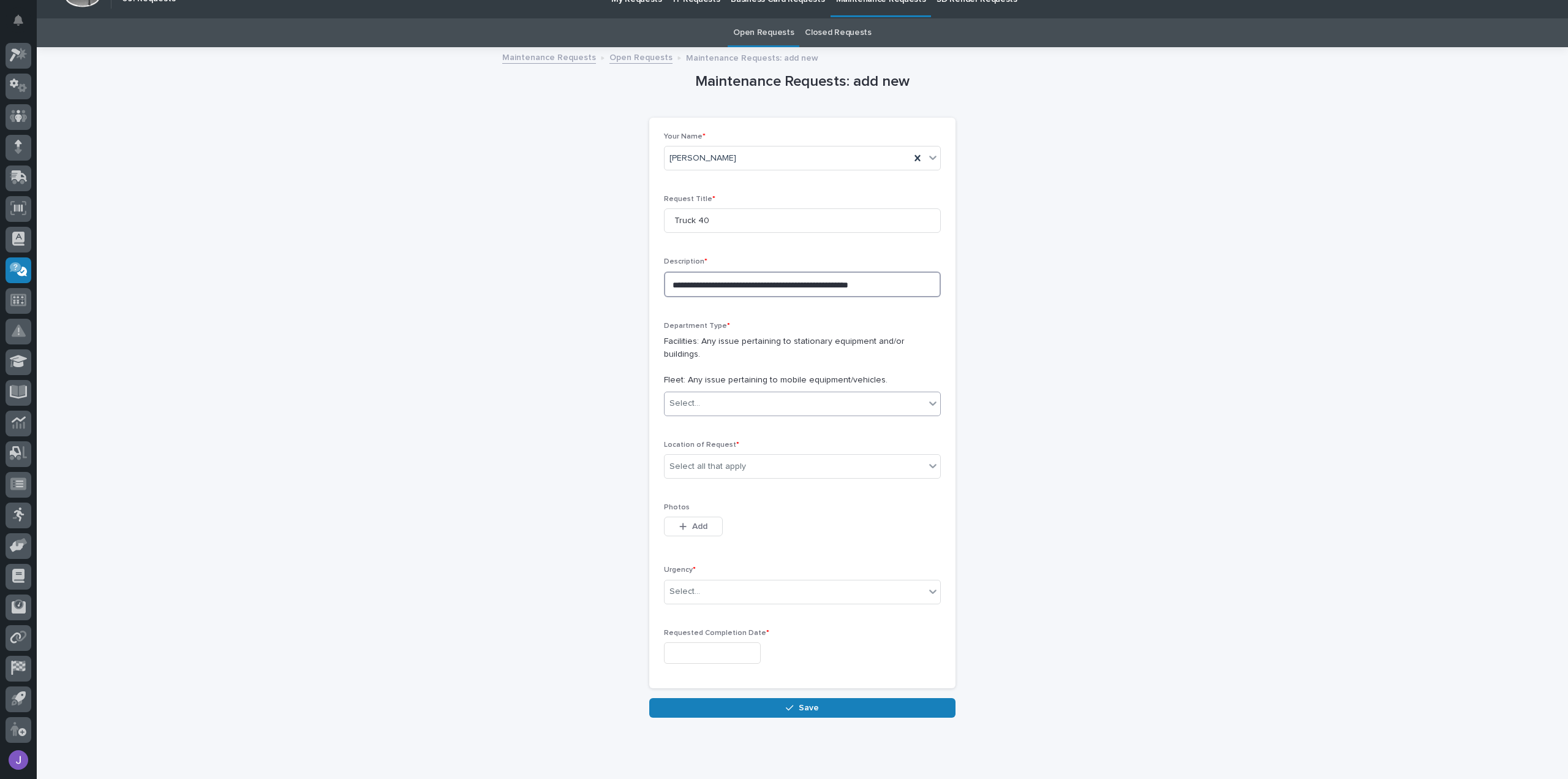
type textarea "**********"
click at [756, 396] on div "Select..." at bounding box center [795, 403] width 260 height 20
click at [745, 432] on div "Fleet" at bounding box center [798, 435] width 275 height 22
click at [744, 457] on div "Select all that apply" at bounding box center [795, 467] width 260 height 20
click at [724, 548] on div "B4" at bounding box center [798, 540] width 275 height 22
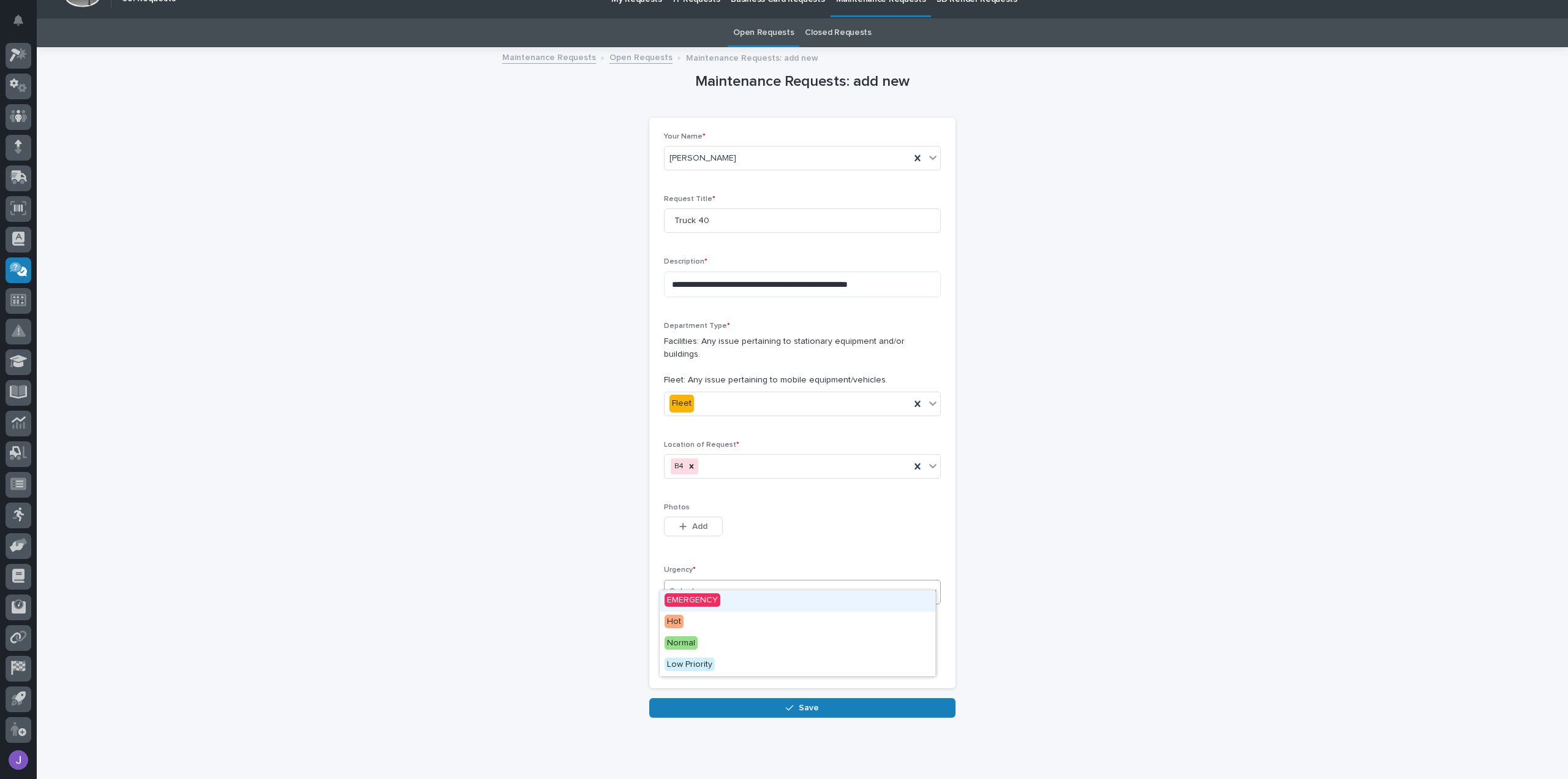
click at [729, 582] on div "Select..." at bounding box center [795, 592] width 260 height 20
click at [733, 646] on div "Normal" at bounding box center [798, 644] width 275 height 22
click at [683, 642] on input "text" at bounding box center [713, 653] width 97 height 22
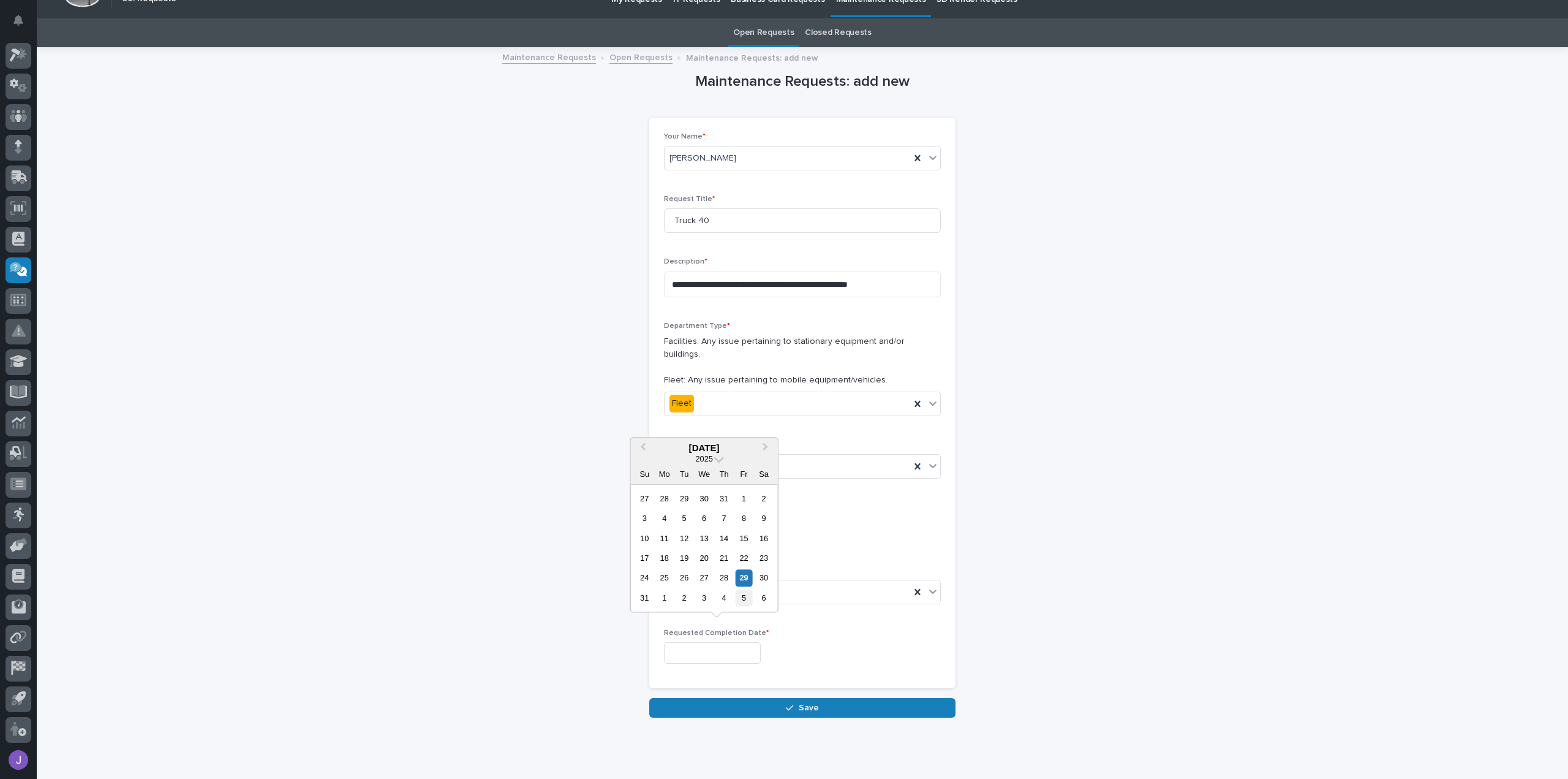
click at [741, 600] on div "5" at bounding box center [744, 598] width 17 height 17
type input "**********"
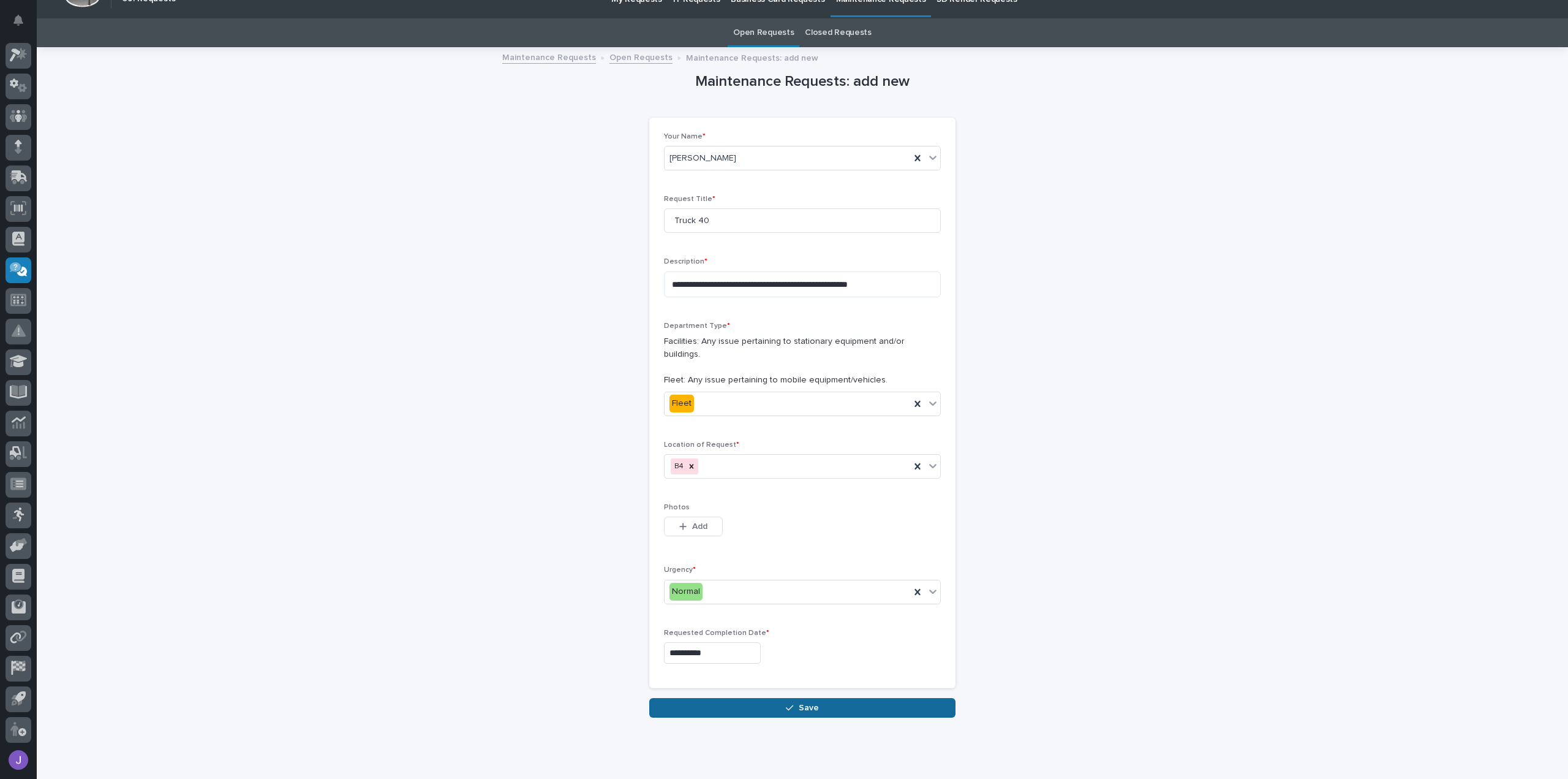
click at [801, 702] on span "Save" at bounding box center [809, 707] width 20 height 11
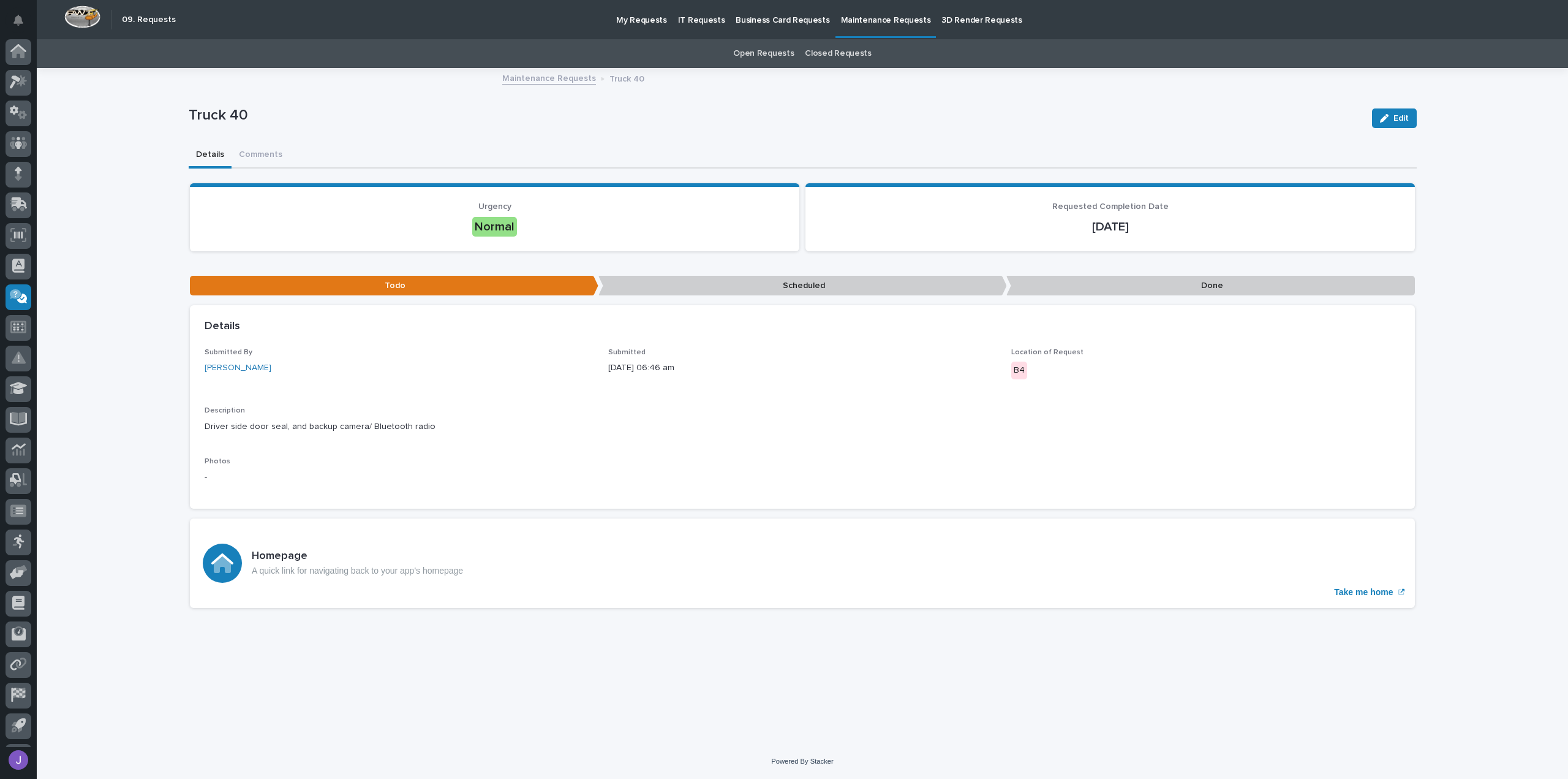
scroll to position [27, 0]
click at [23, 53] on icon at bounding box center [22, 53] width 10 height 13
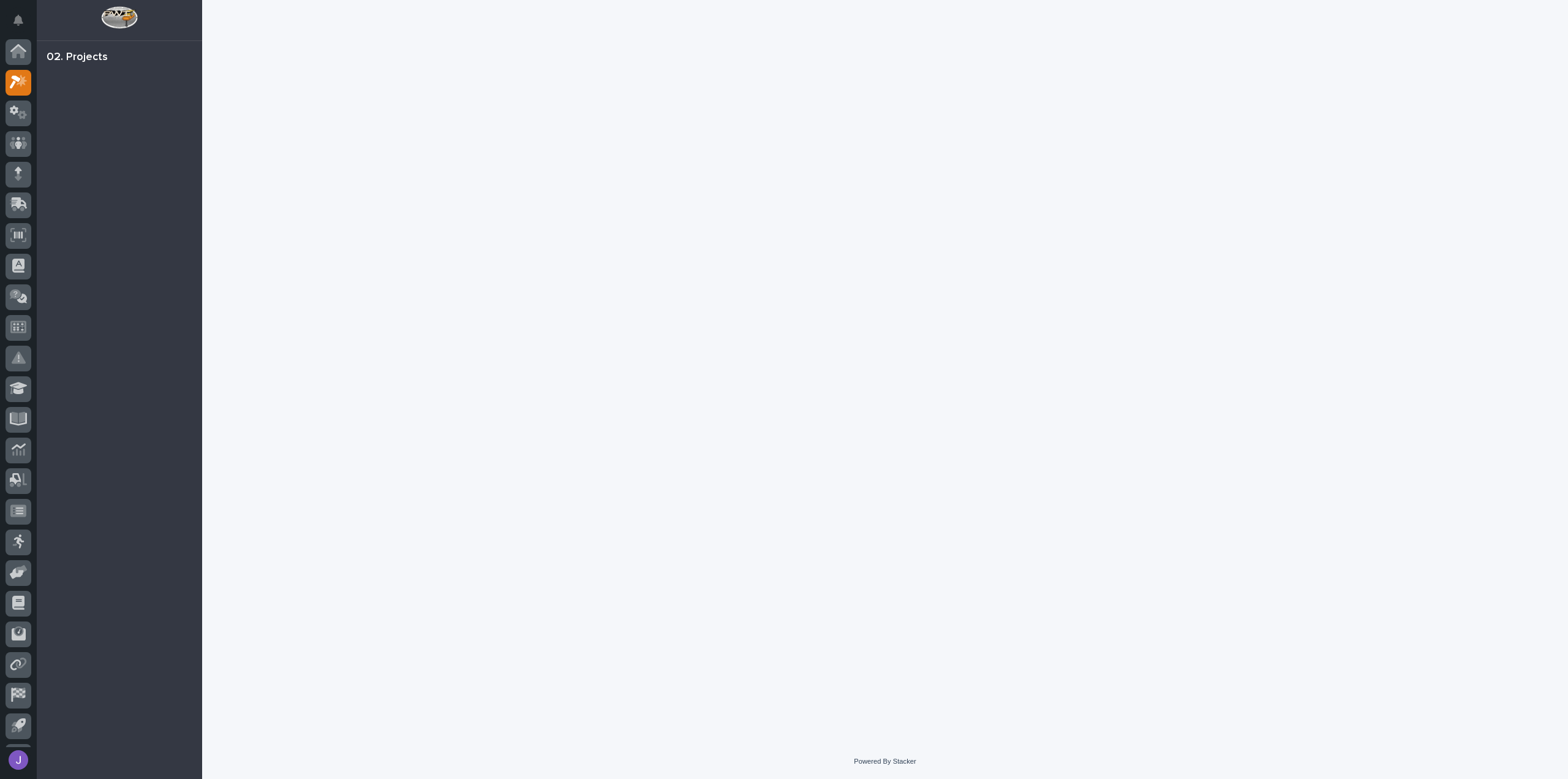
scroll to position [27, 0]
